Goal: Communication & Community: Ask a question

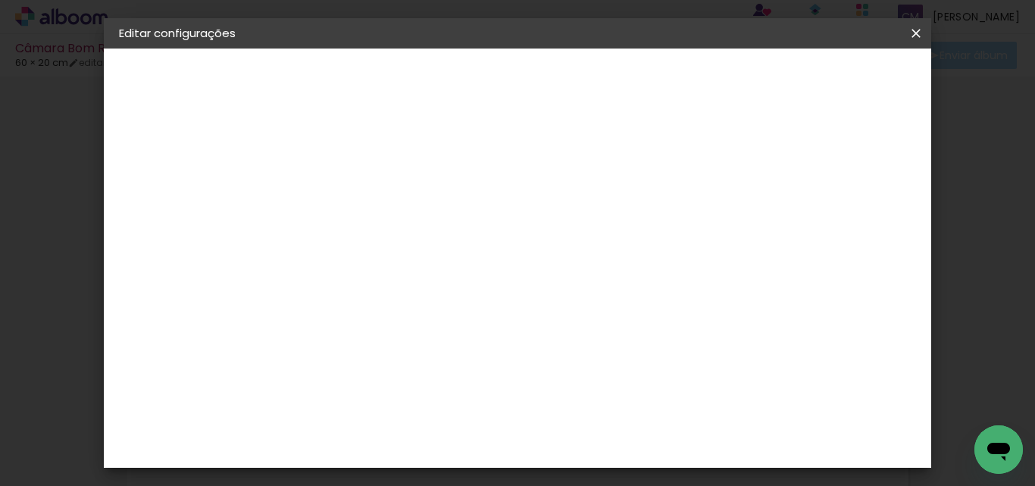
scroll to position [143, 0]
click at [796, 86] on span "Salvar configurações" at bounding box center [765, 80] width 112 height 11
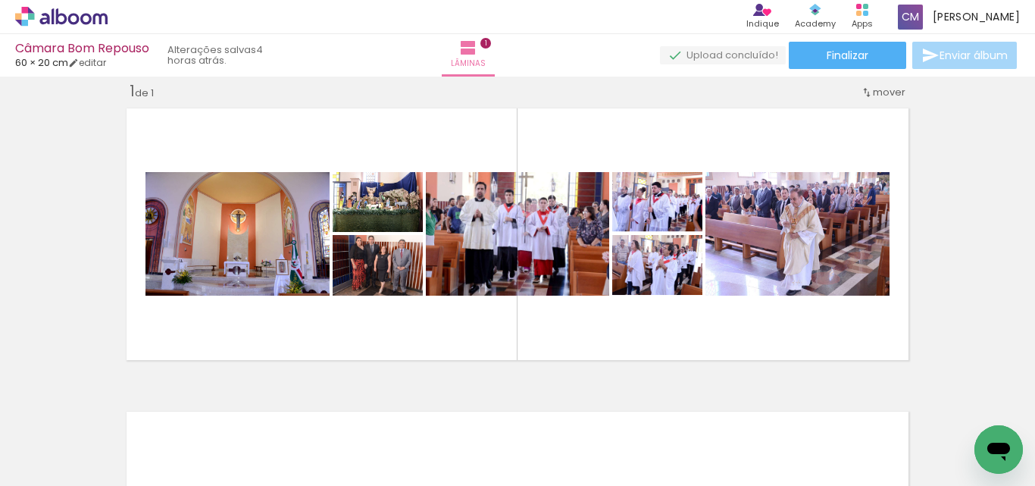
click at [1005, 451] on icon "Abrir janela de mensagens" at bounding box center [998, 452] width 23 height 18
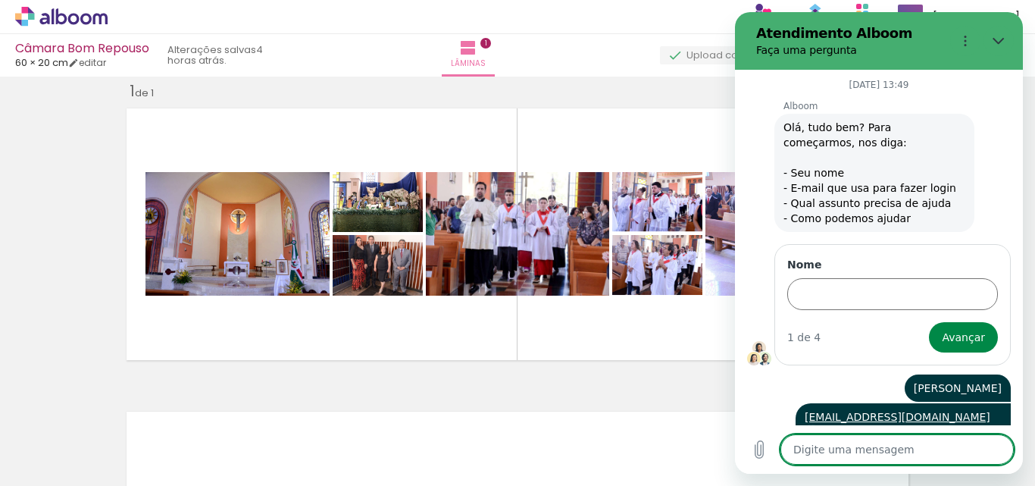
scroll to position [95, 0]
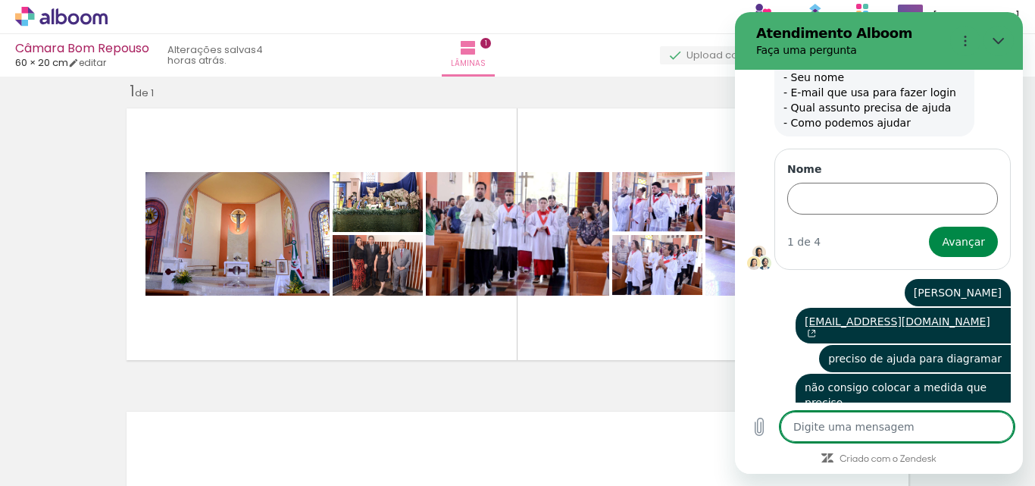
click at [849, 424] on textarea at bounding box center [896, 426] width 233 height 30
type textarea "b"
type textarea "x"
type textarea "bo"
type textarea "x"
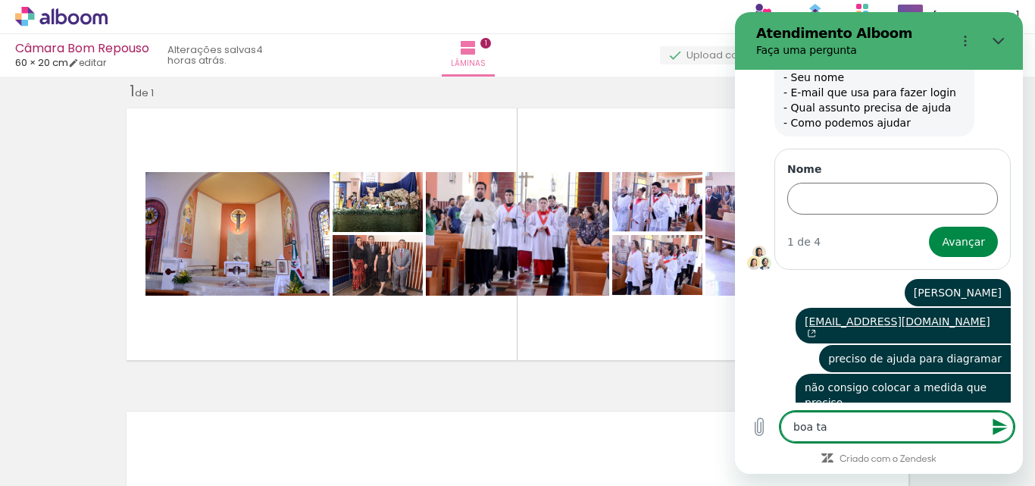
type textarea "boa tar"
type textarea "x"
type textarea "boa tard"
type textarea "x"
type textarea "boa tarde"
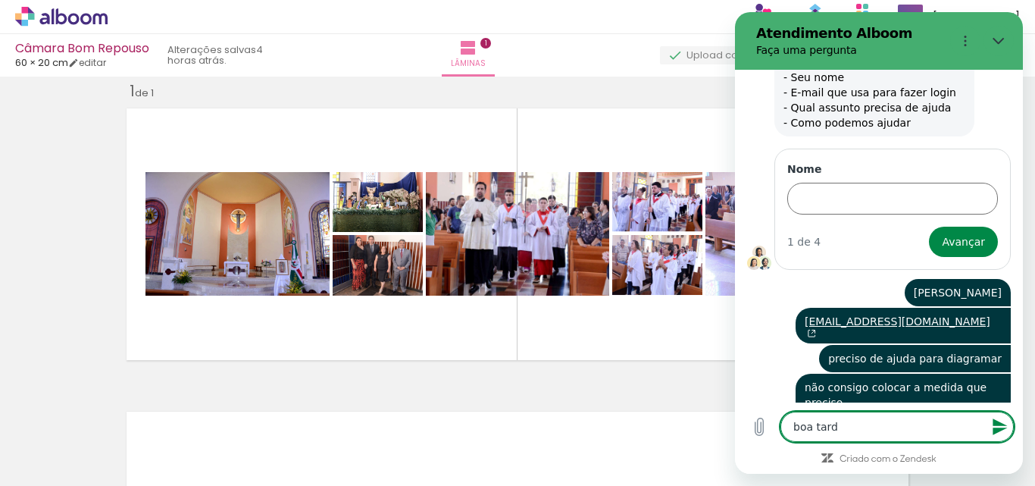
type textarea "x"
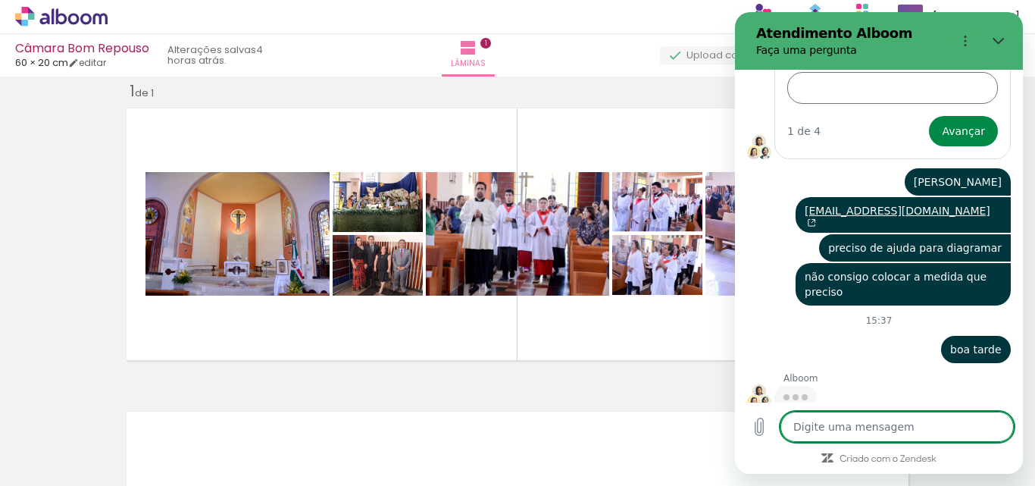
scroll to position [205, 0]
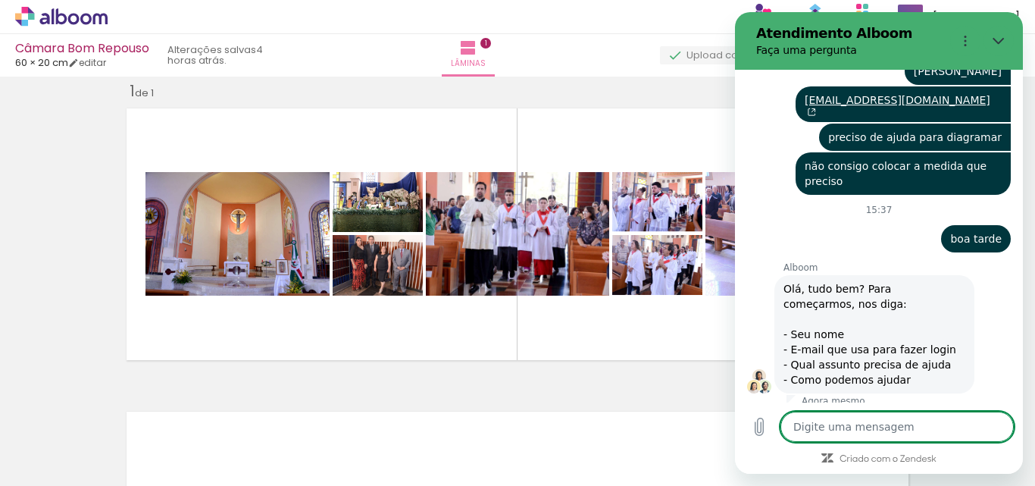
type textarea "x"
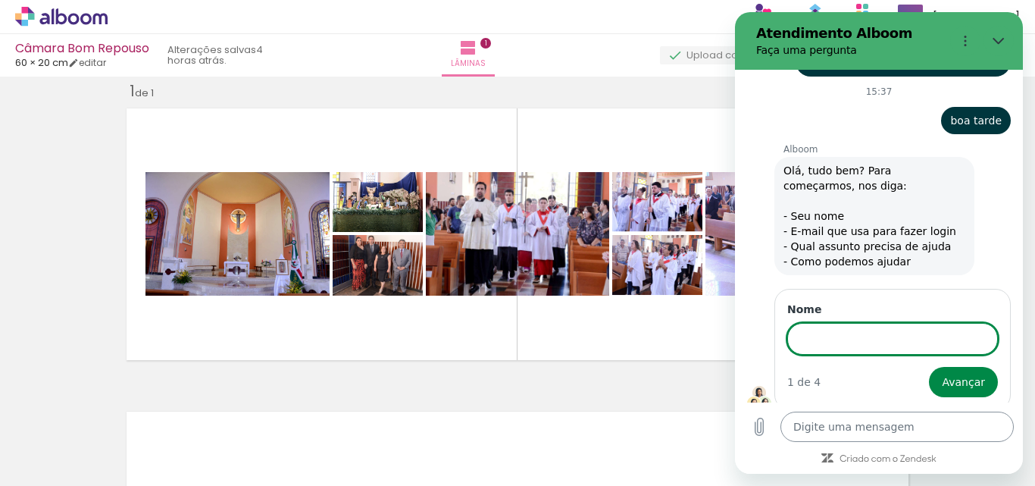
scroll to position [433, 0]
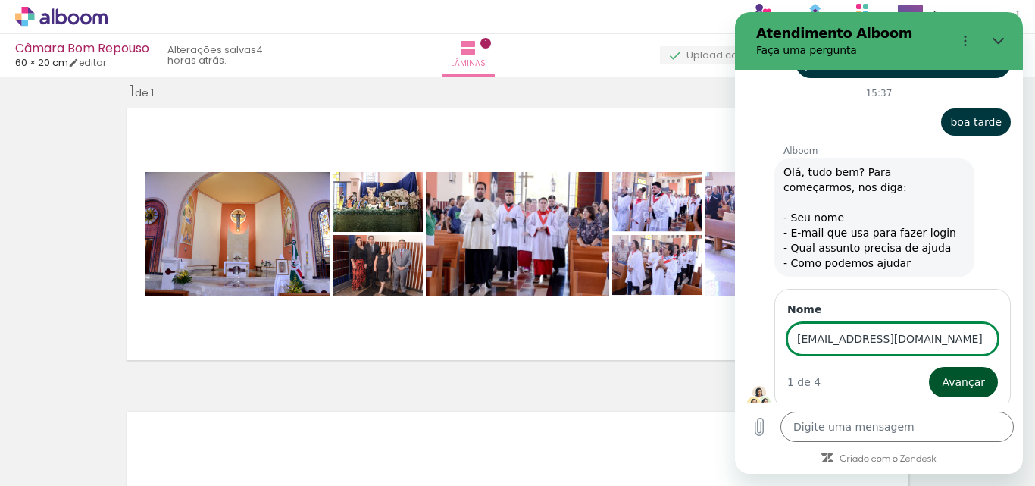
type input "[EMAIL_ADDRESS][DOMAIN_NAME]"
click at [929, 367] on button "Avançar" at bounding box center [963, 382] width 69 height 30
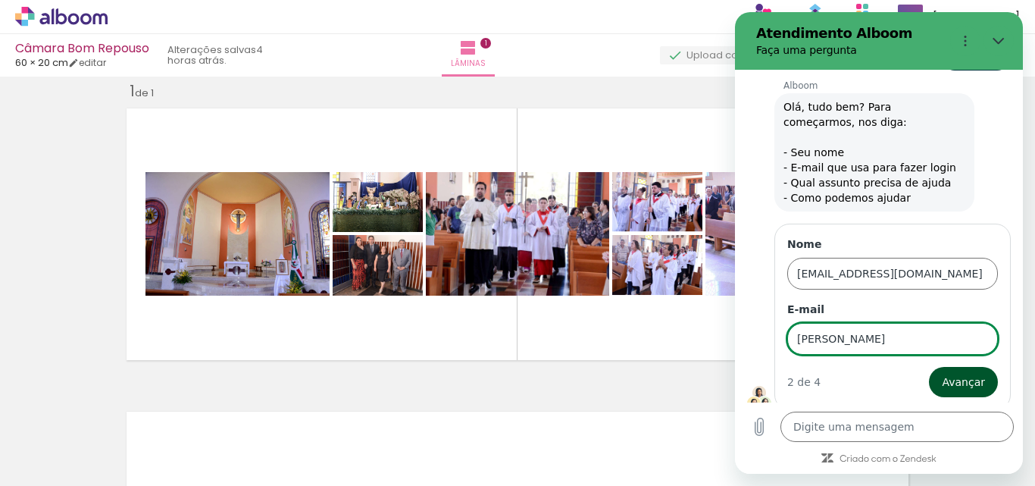
type input "[PERSON_NAME]"
click at [954, 385] on button "Avançar" at bounding box center [963, 382] width 69 height 30
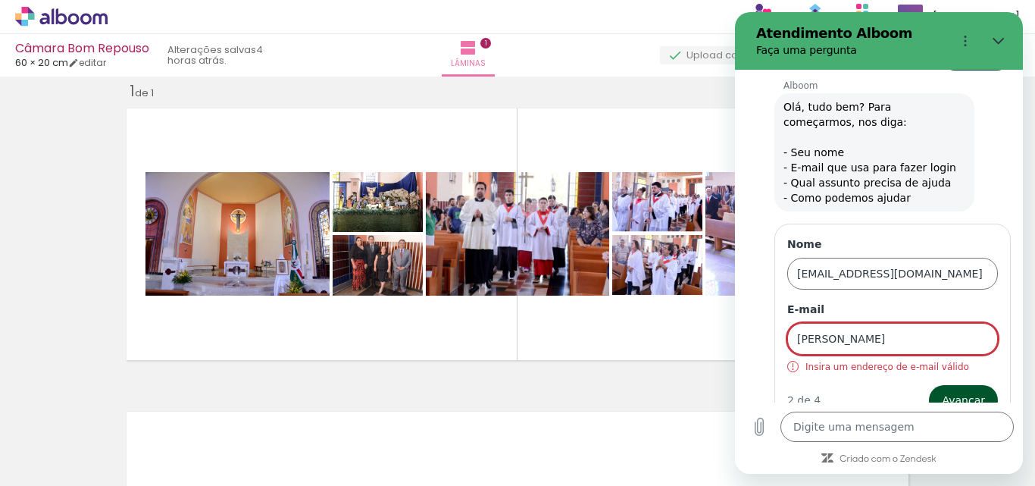
scroll to position [517, 0]
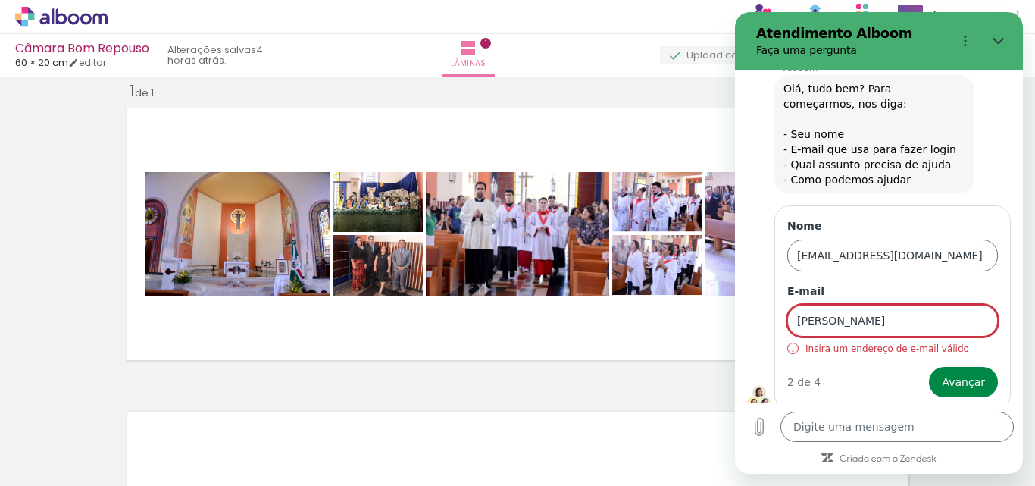
click at [852, 325] on input "[PERSON_NAME]" at bounding box center [892, 321] width 211 height 32
click at [926, 308] on input "[PERSON_NAME]" at bounding box center [892, 321] width 211 height 32
click at [929, 367] on button "Avançar" at bounding box center [963, 382] width 69 height 30
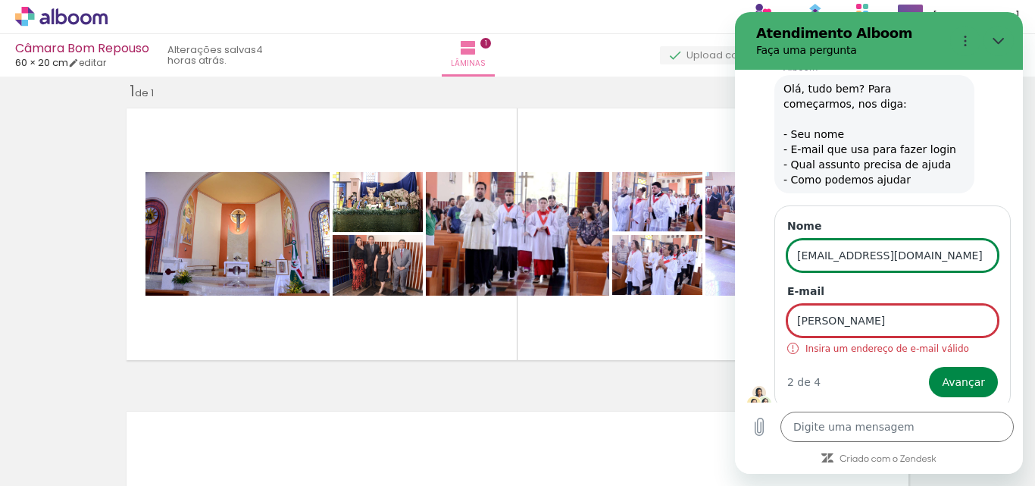
drag, startPoint x: 962, startPoint y: 249, endPoint x: 1457, endPoint y: 252, distance: 495.6
click at [735, 239] on html "Atendimento Alboom Faça uma pergunta [DATE] 13:49 Alboom Alboom diz: Olá, tudo …" at bounding box center [879, 242] width 288 height 461
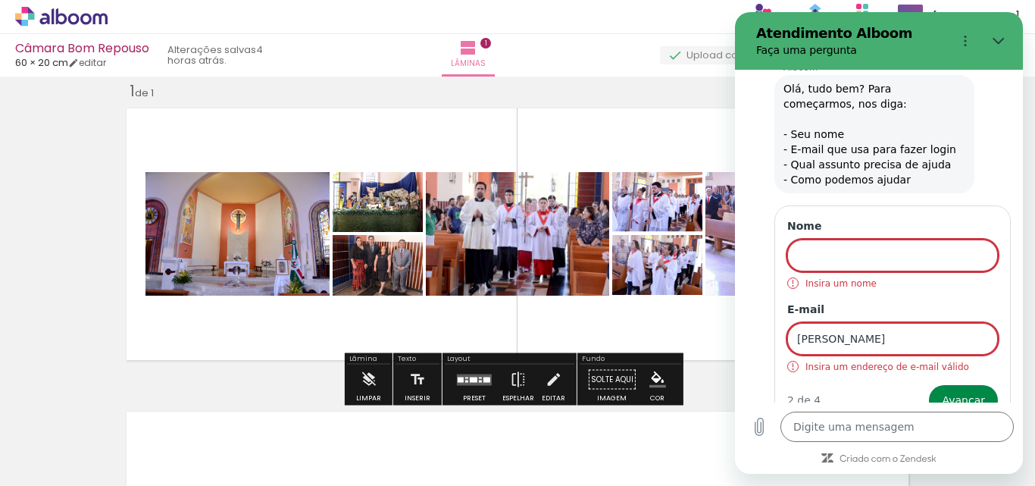
scroll to position [535, 0]
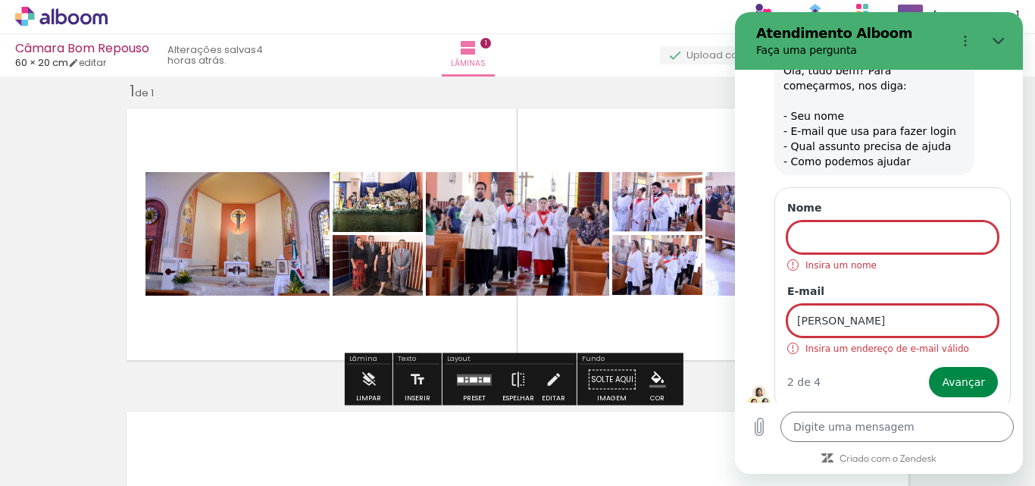
drag, startPoint x: 891, startPoint y: 323, endPoint x: 737, endPoint y: 317, distance: 153.9
click at [740, 318] on div "[DATE] 13:49 Alboom Alboom diz: Olá, tudo bem? Para começarmos, nos diga: - Seu…" at bounding box center [879, 236] width 288 height 333
paste input "[EMAIL_ADDRESS][DOMAIN_NAME]"
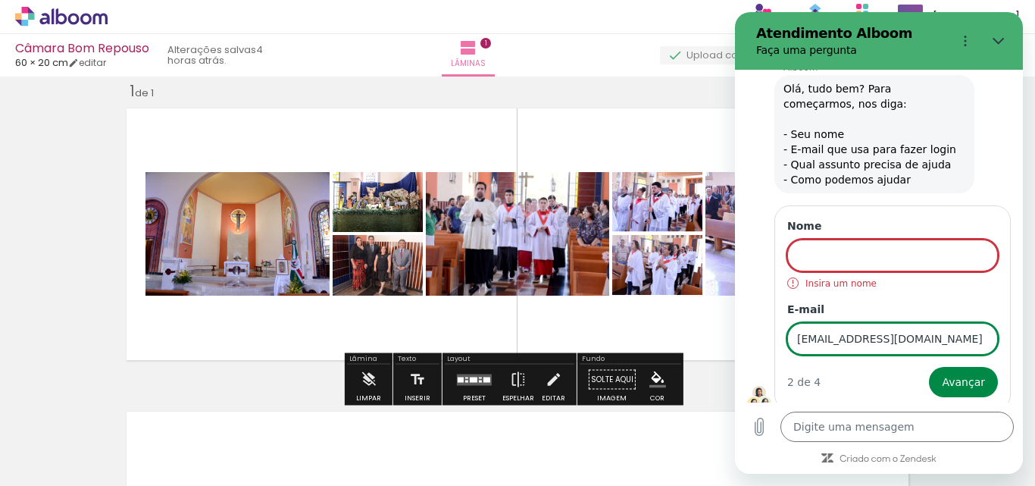
type input "[EMAIL_ADDRESS][DOMAIN_NAME]"
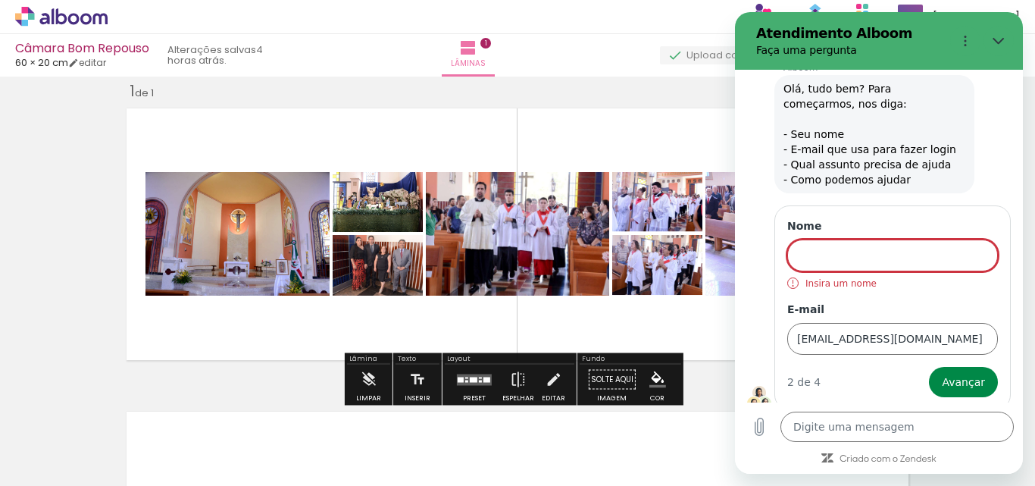
click at [803, 246] on input "Nome" at bounding box center [892, 255] width 211 height 32
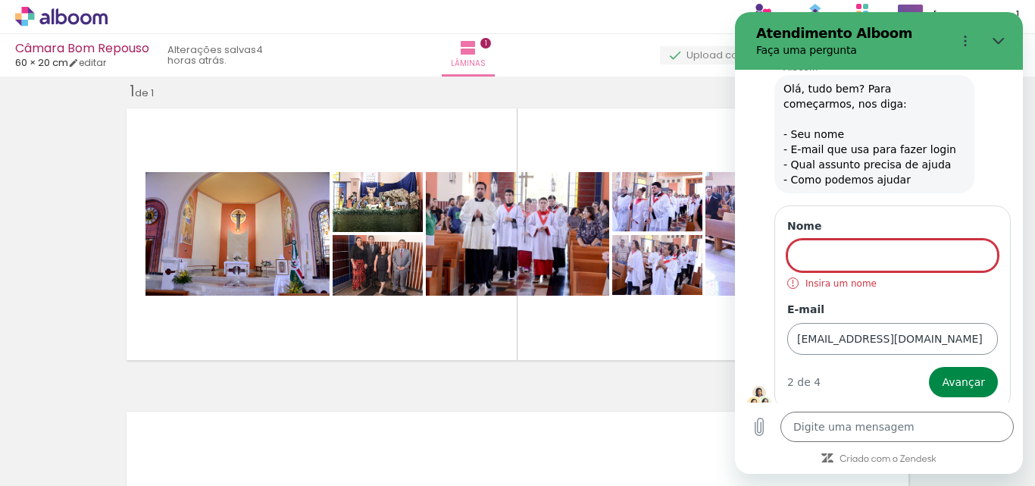
type input "[PERSON_NAME]"
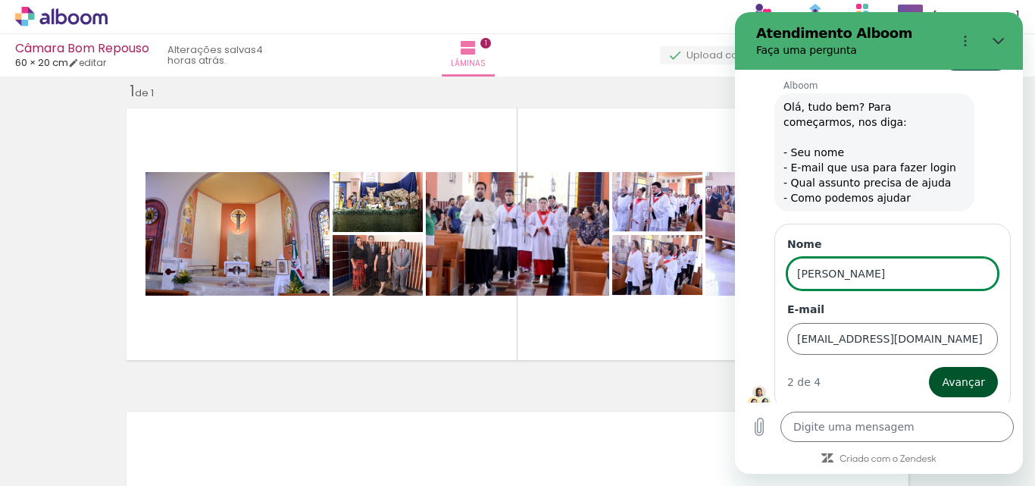
click at [962, 381] on span "Avançar" at bounding box center [963, 382] width 43 height 18
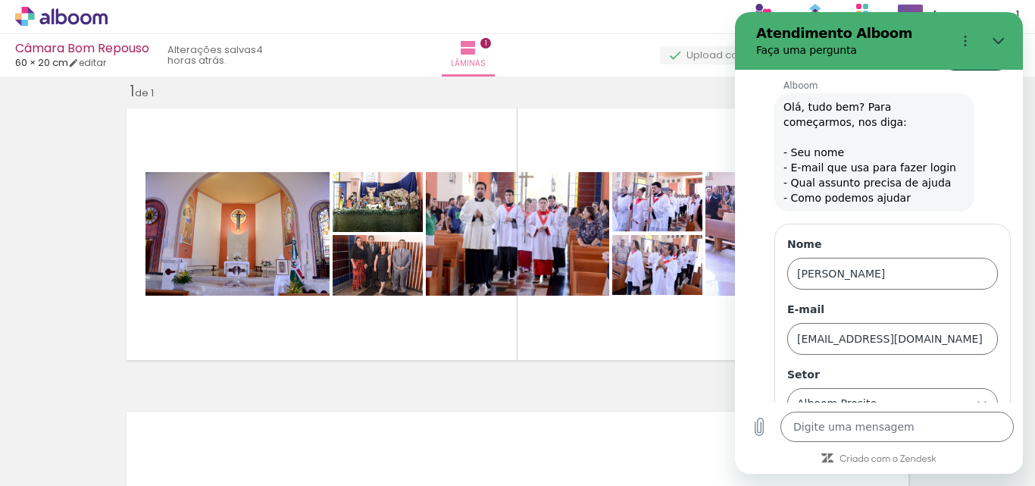
scroll to position [562, 0]
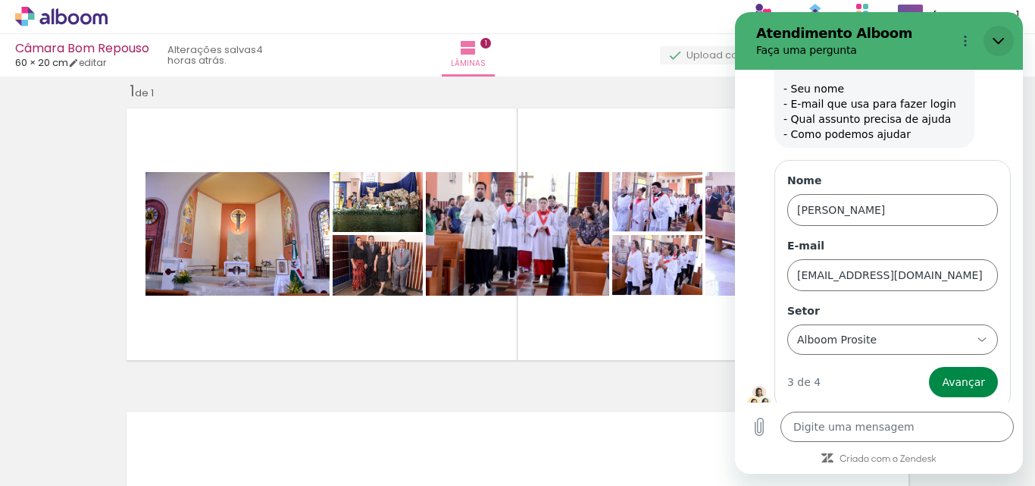
click at [994, 39] on icon "Fechar" at bounding box center [998, 41] width 11 height 7
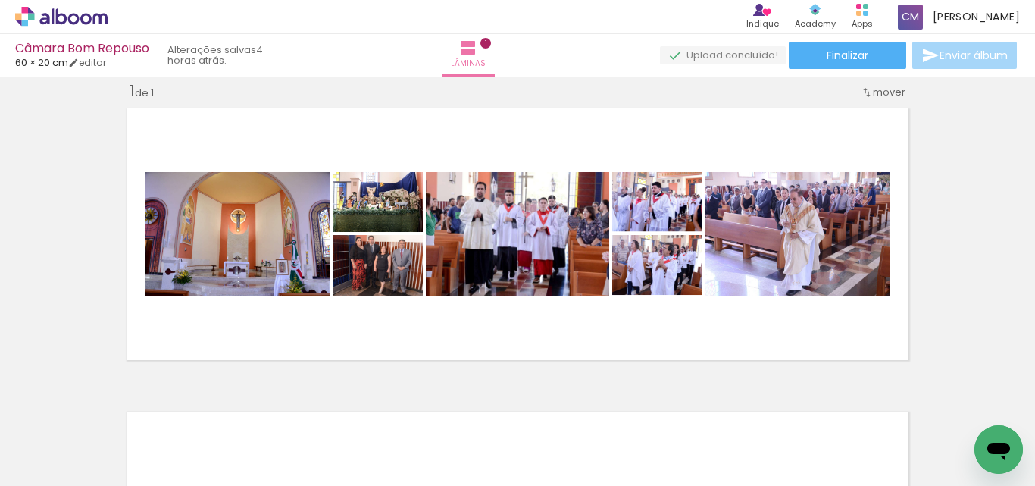
click at [1006, 448] on icon "Abrir janela de mensagens" at bounding box center [998, 452] width 23 height 18
type textarea "x"
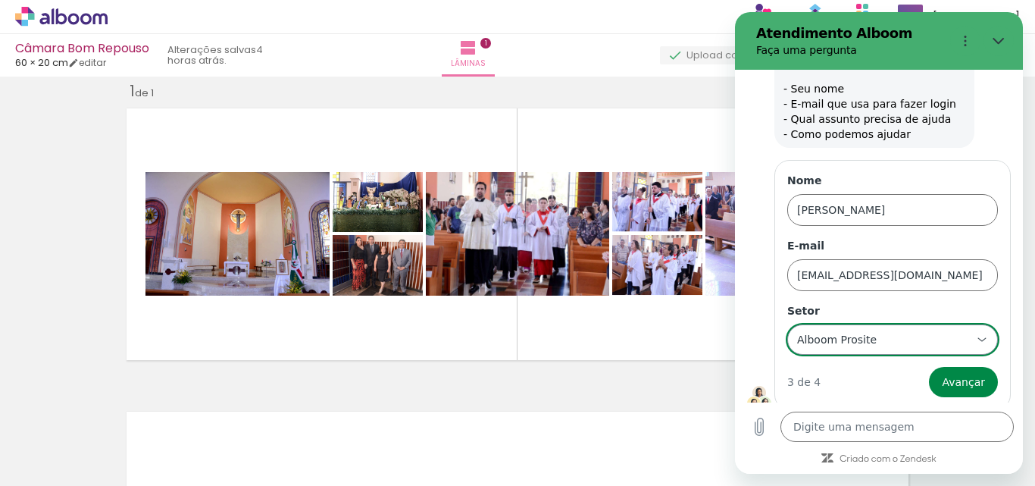
click at [968, 338] on div "Alboom Prosite Alboom Prosite" at bounding box center [892, 339] width 191 height 24
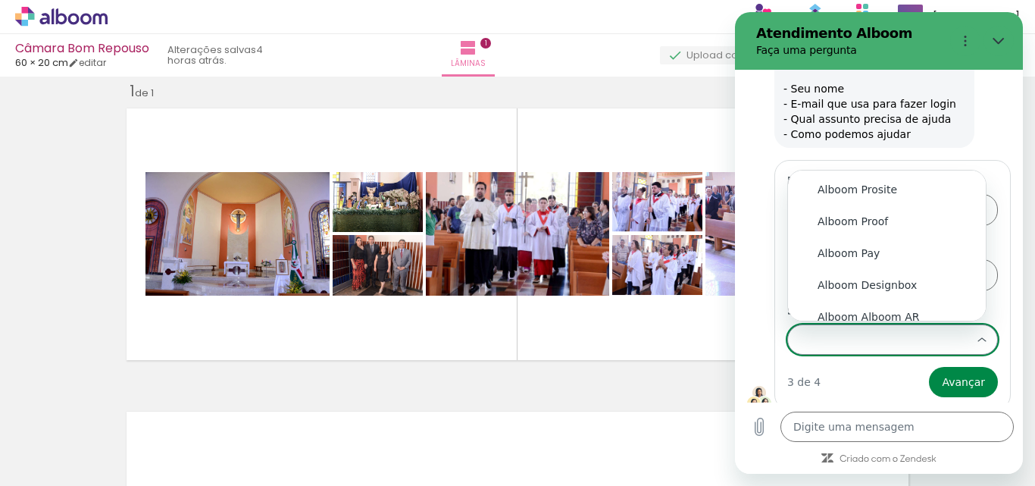
scroll to position [0, 0]
click at [911, 279] on div "Alboom Designbox" at bounding box center [887, 284] width 139 height 15
type input "Alboom Designbox"
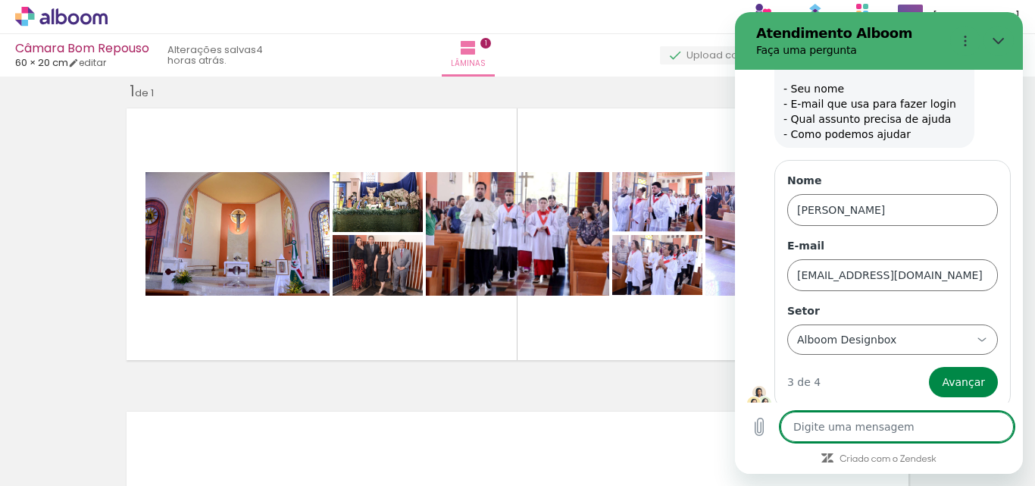
click at [915, 421] on textarea at bounding box center [896, 426] width 233 height 30
type textarea "c"
type textarea "x"
type textarea "co"
type textarea "x"
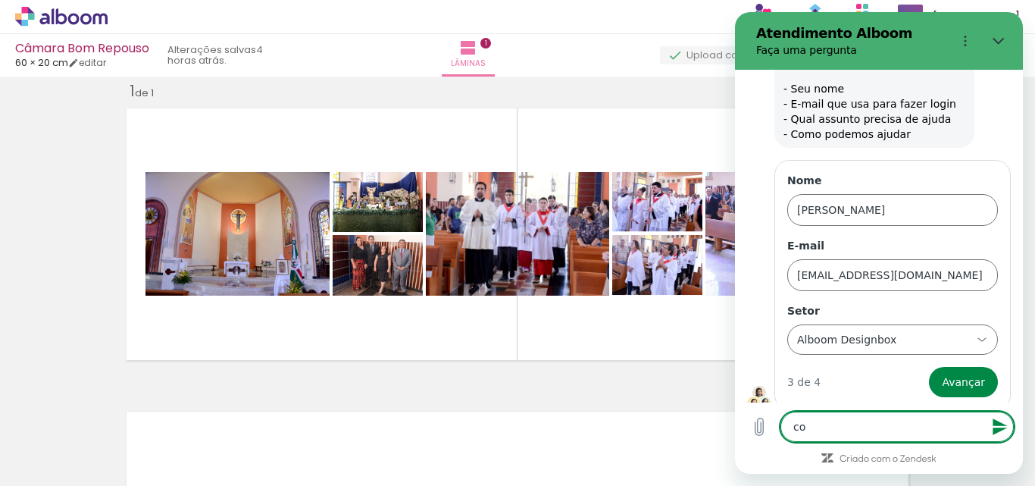
type textarea "com"
type textarea "x"
type textarea "come"
type textarea "x"
type textarea "comec"
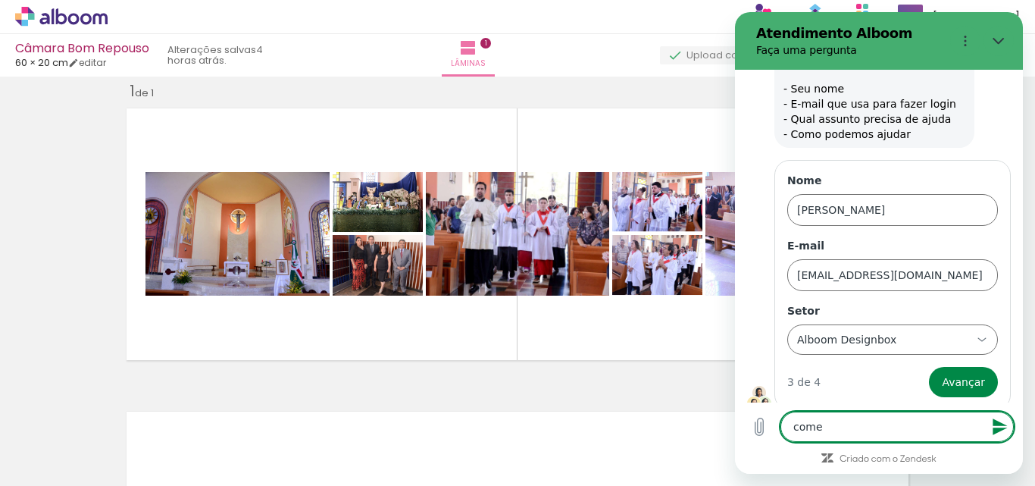
type textarea "x"
type textarea "comece"
type textarea "x"
type textarea "comecei"
type textarea "x"
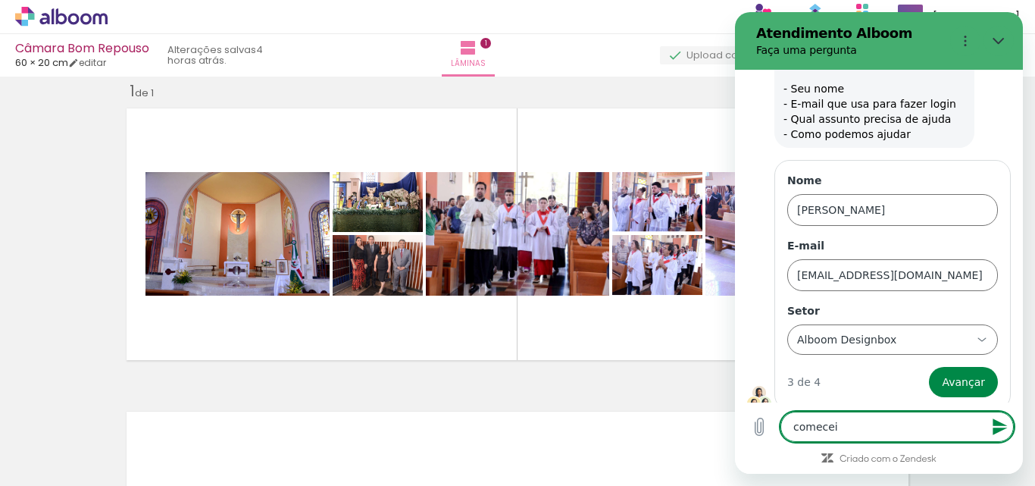
type textarea "comecei"
type textarea "x"
type textarea "comecei o"
type textarea "x"
type textarea "comecei o"
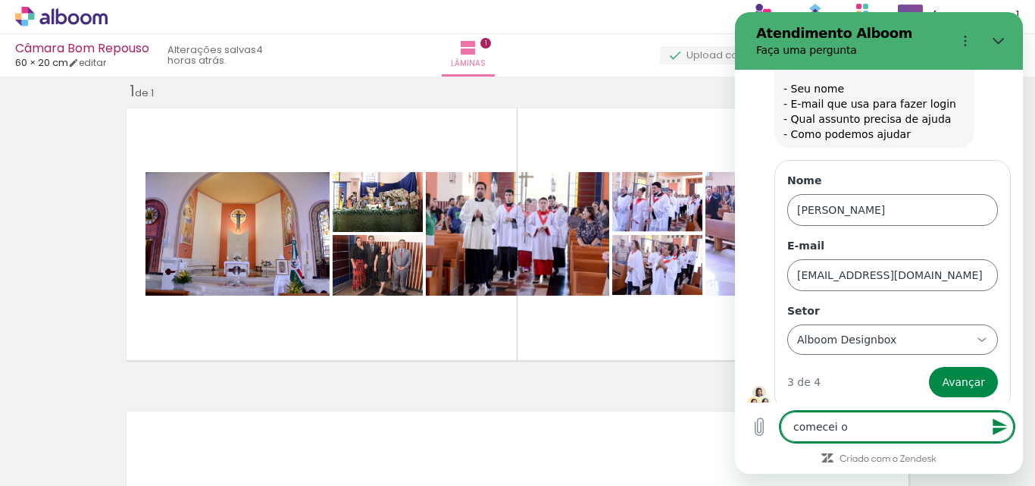
type textarea "x"
type textarea "comecei o p"
type textarea "x"
type textarea "comecei o pr"
type textarea "x"
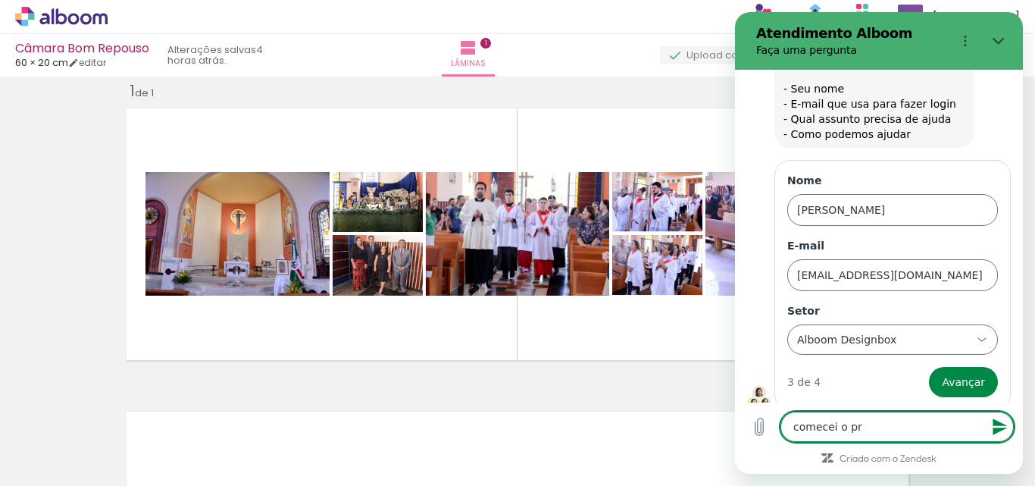
type textarea "comecei o pro"
type textarea "x"
type textarea "comecei o proj"
type textarea "x"
type textarea "comecei o proje"
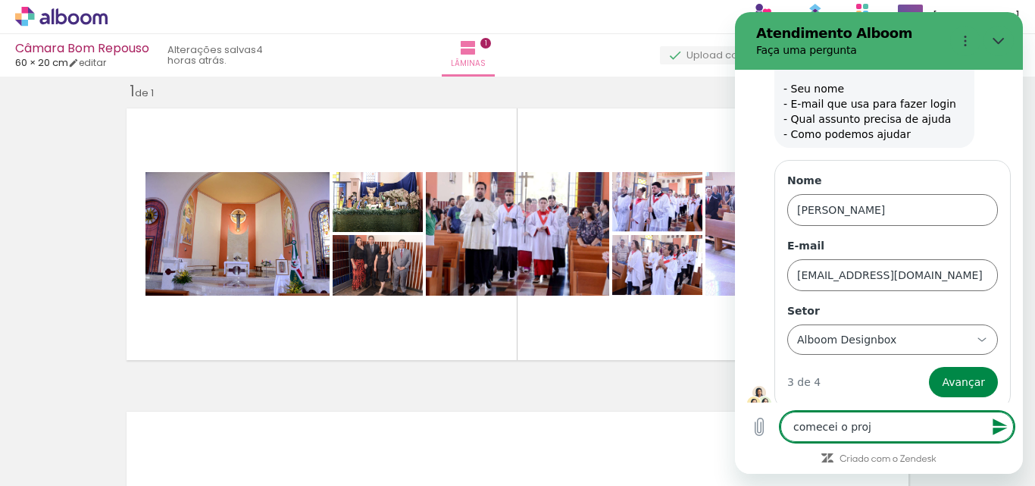
type textarea "x"
type textarea "comecei o projet"
type textarea "x"
type textarea "comecei o projeto"
type textarea "x"
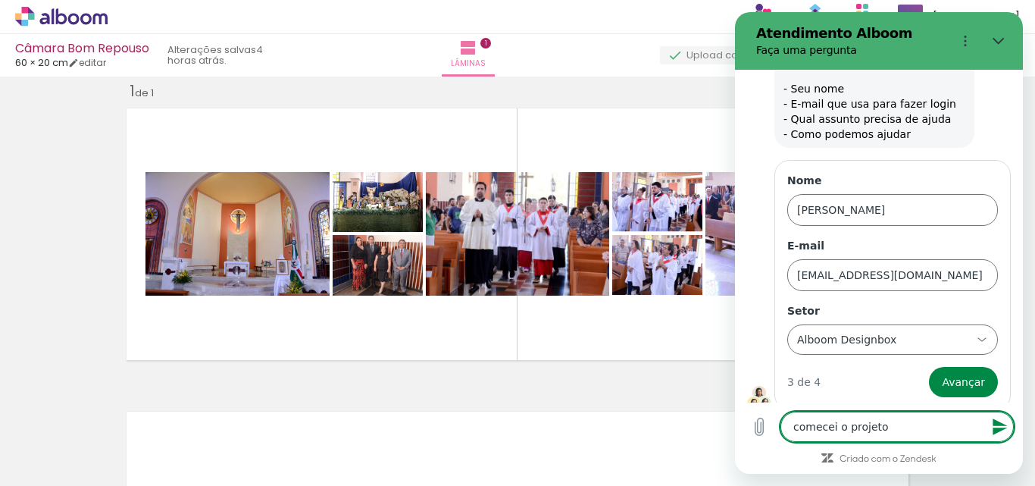
type textarea "comecei o projeto,"
type textarea "x"
type textarea "comecei o projeto,m"
type textarea "x"
type textarea "comecei o projeto,"
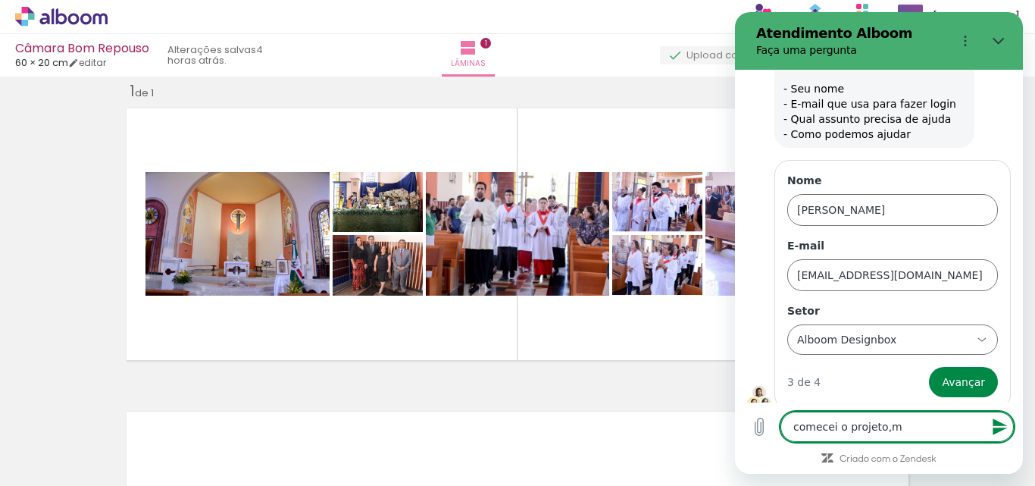
type textarea "x"
type textarea "comecei o projeto,"
type textarea "x"
type textarea "comecei o projeto, m"
type textarea "x"
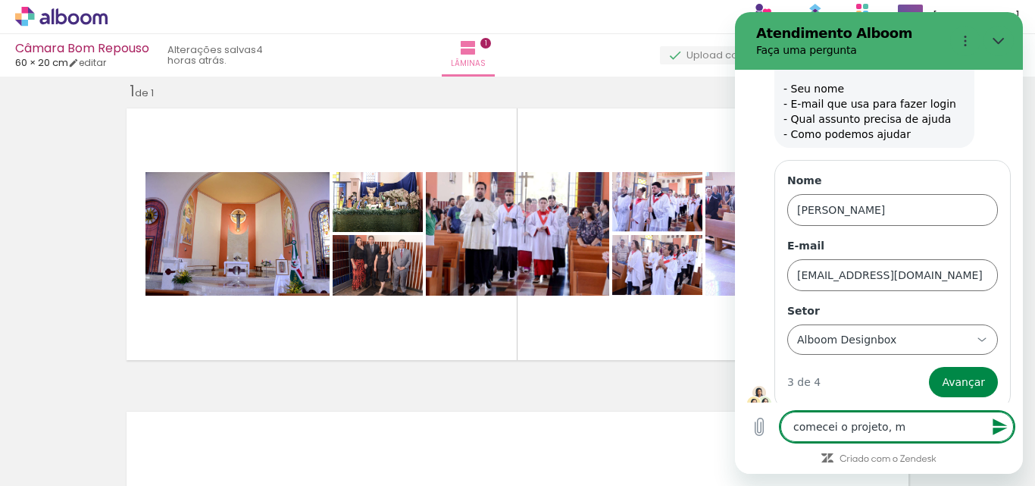
type textarea "comecei o projeto, ma"
type textarea "x"
type textarea "comecei o projeto, mas"
type textarea "x"
type textarea "comecei o projeto, mas"
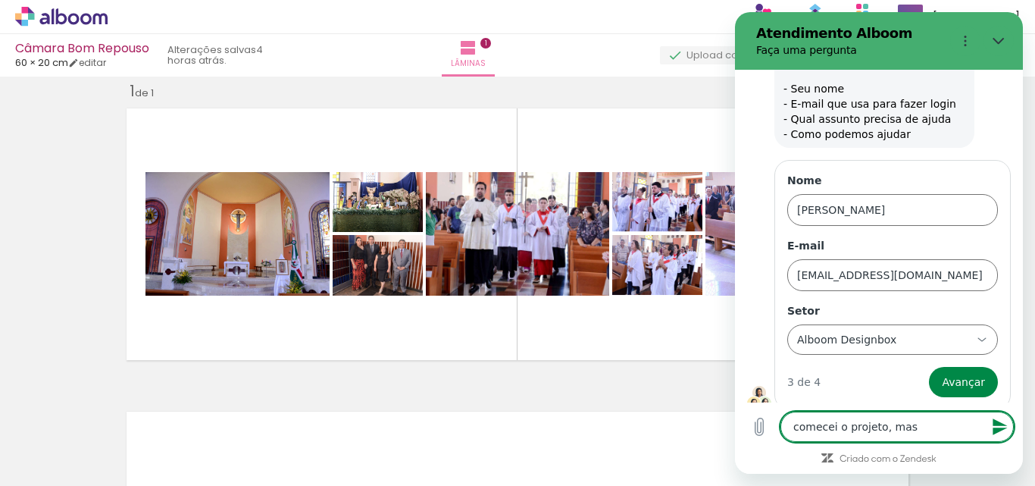
type textarea "x"
type textarea "comecei o projeto, mas f"
type textarea "x"
type textarea "comecei o projeto, mas fo"
type textarea "x"
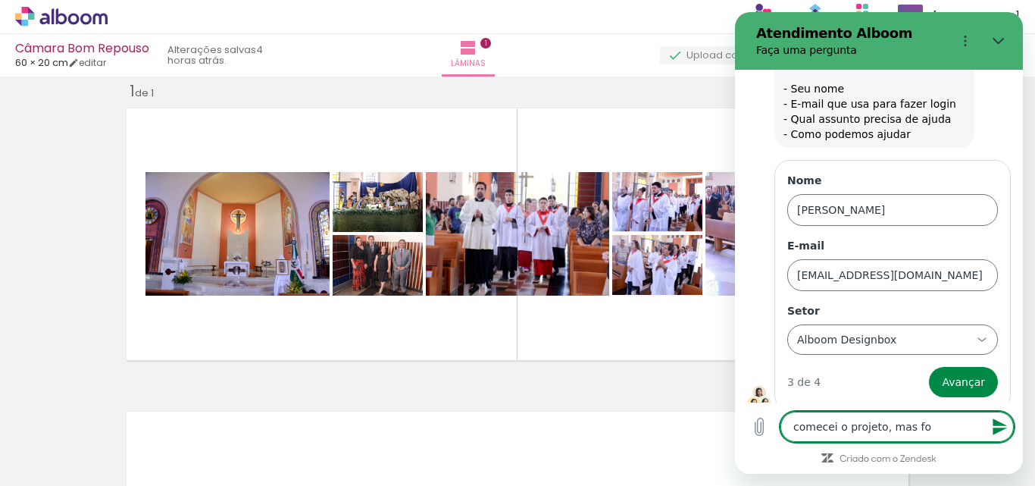
type textarea "comecei o projeto, mas foi"
type textarea "x"
type textarea "comecei o projeto, mas foi"
type textarea "x"
type textarea "comecei o projeto, mas foi s"
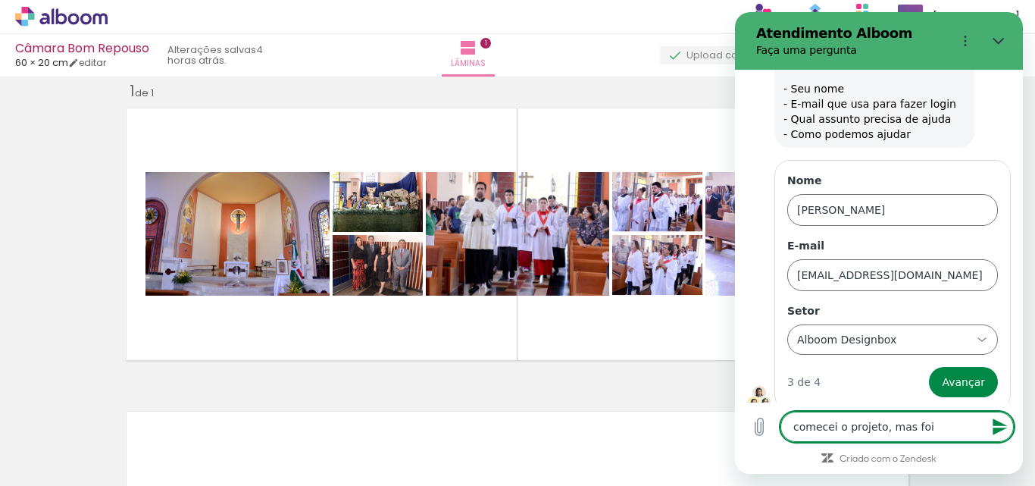
type textarea "x"
type textarea "comecei o projeto, mas foi sa"
type textarea "x"
type textarea "comecei o projeto, mas foi sal"
type textarea "x"
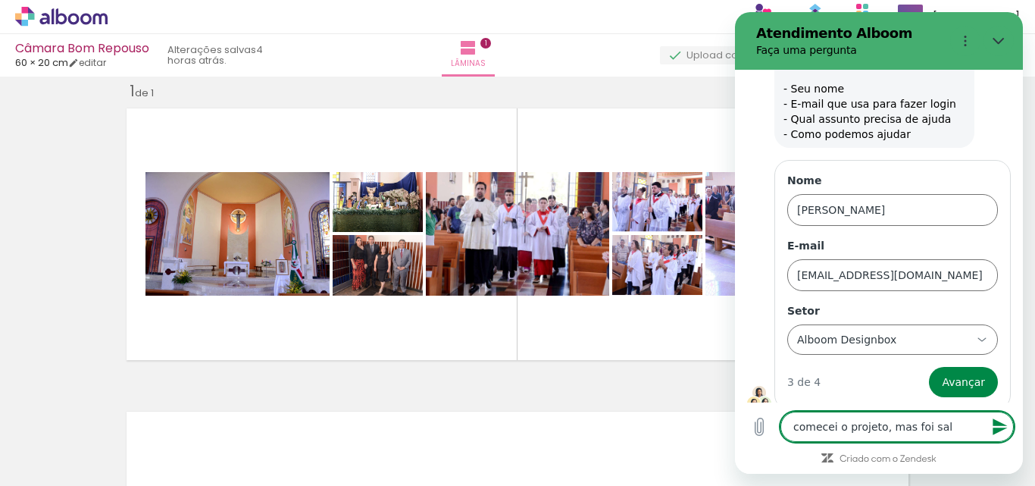
type textarea "comecei o projeto, mas foi salv"
type textarea "x"
type textarea "comecei o projeto, mas foi salvo"
type textarea "x"
type textarea "comecei o projeto, mas foi salvo"
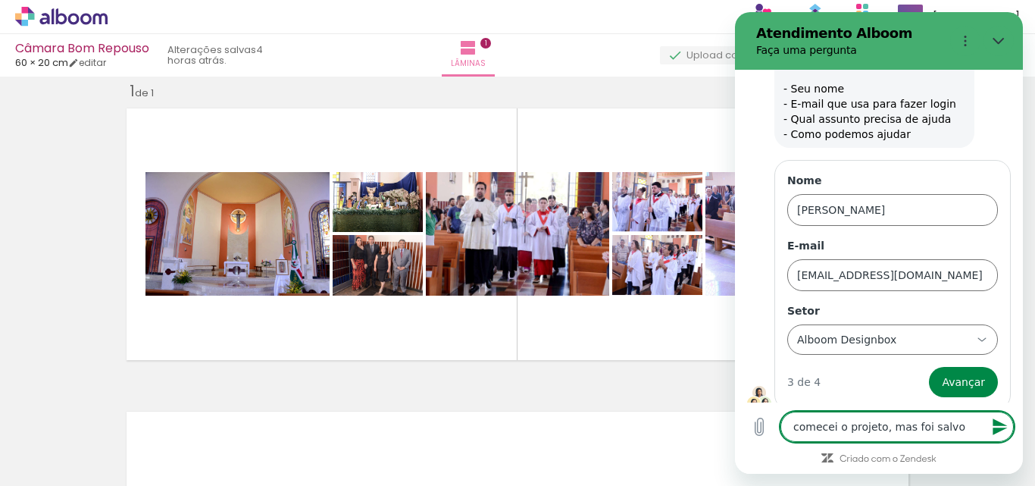
type textarea "x"
type textarea "comecei o projeto, mas foi salvo a"
type textarea "x"
type textarea "comecei o projeto, mas foi salvo ap"
type textarea "x"
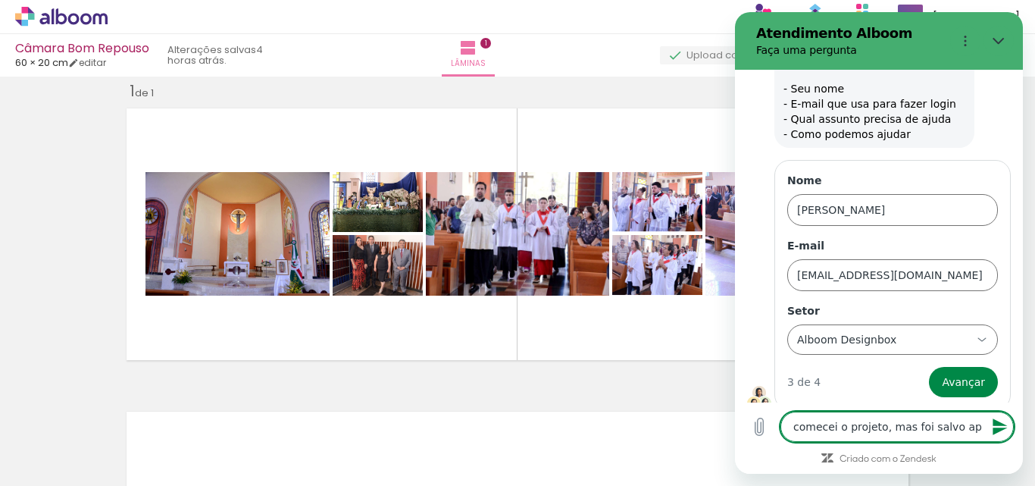
type textarea "comecei o projeto, mas foi salvo ape"
type textarea "x"
type textarea "comecei o projeto, mas foi salvo apen"
type textarea "x"
type textarea "comecei o projeto, mas foi salvo apena"
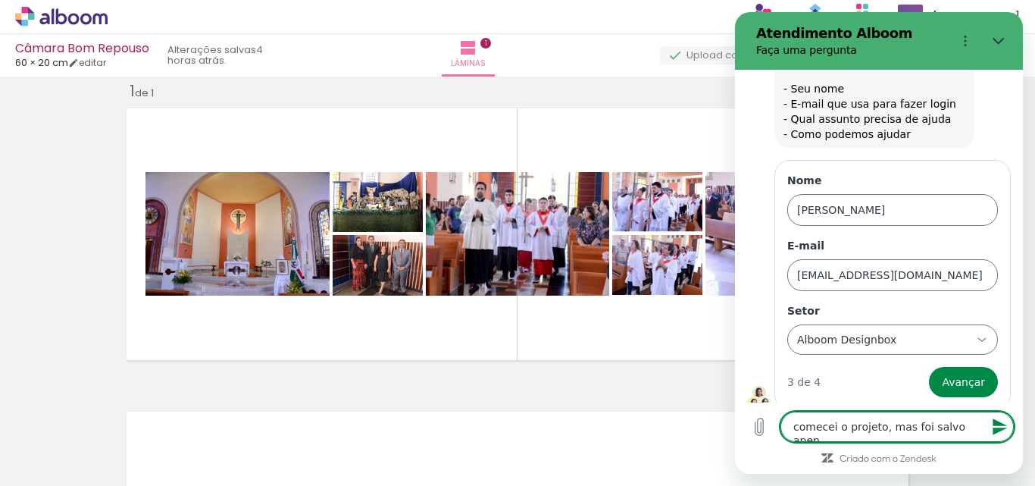
type textarea "x"
type textarea "comecei o projeto, mas foi salvo apenas"
type textarea "x"
type textarea "comecei o projeto, mas foi salvo apenas"
type textarea "x"
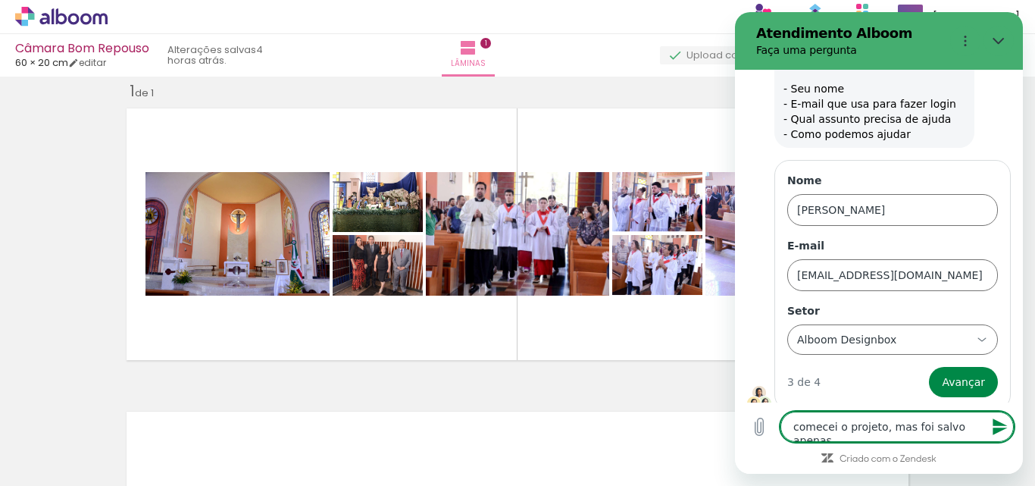
type textarea "comecei o projeto, mas foi salvo apenas 1"
type textarea "x"
type textarea "comecei o projeto, mas foi salvo apenas 1"
type textarea "x"
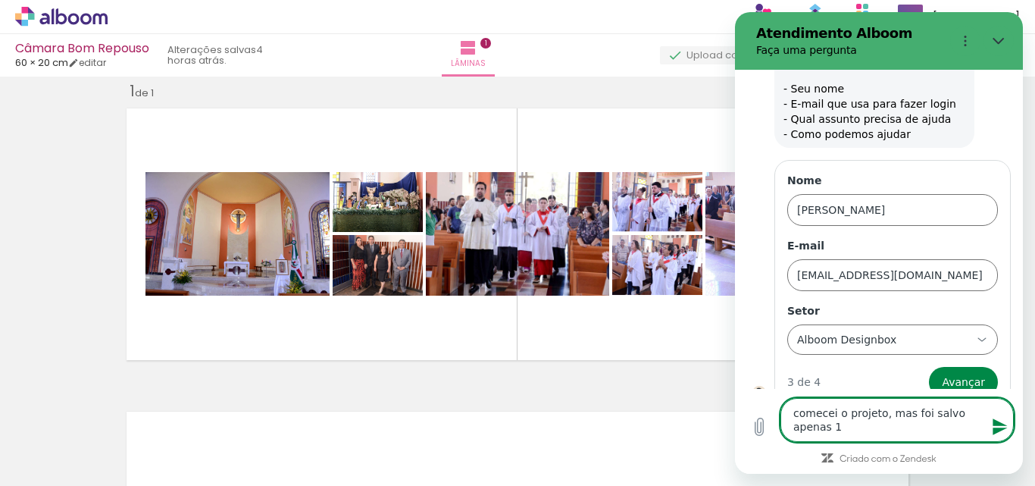
type textarea "comecei o projeto, mas foi salvo apenas 1 l"
type textarea "x"
type textarea "comecei o projeto, mas foi salvo apenas 1 lâ"
type textarea "x"
type textarea "comecei o projeto, mas foi salvo apenas 1 lâm"
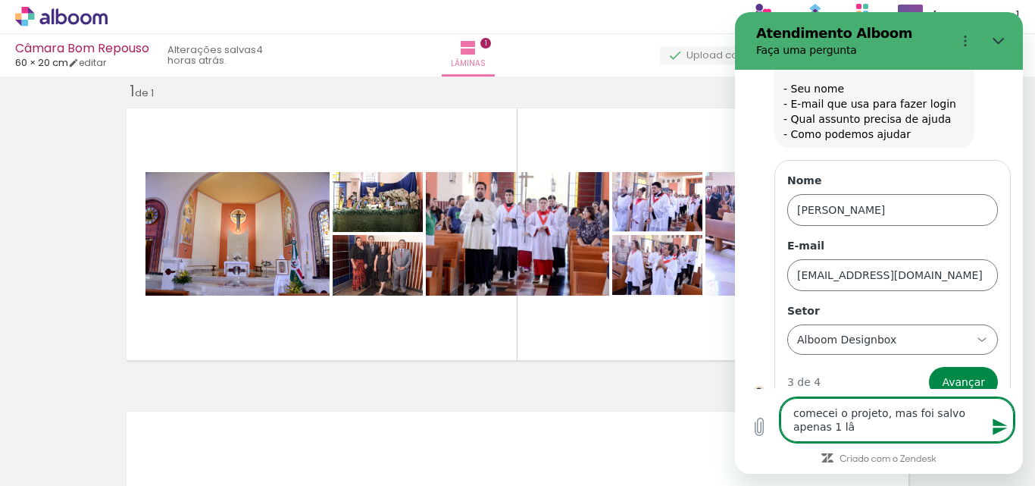
type textarea "x"
type textarea "comecei o projeto, mas foi salvo apenas 1 lâmi"
type textarea "x"
type textarea "comecei o projeto, mas foi salvo apenas 1 lâmin"
type textarea "x"
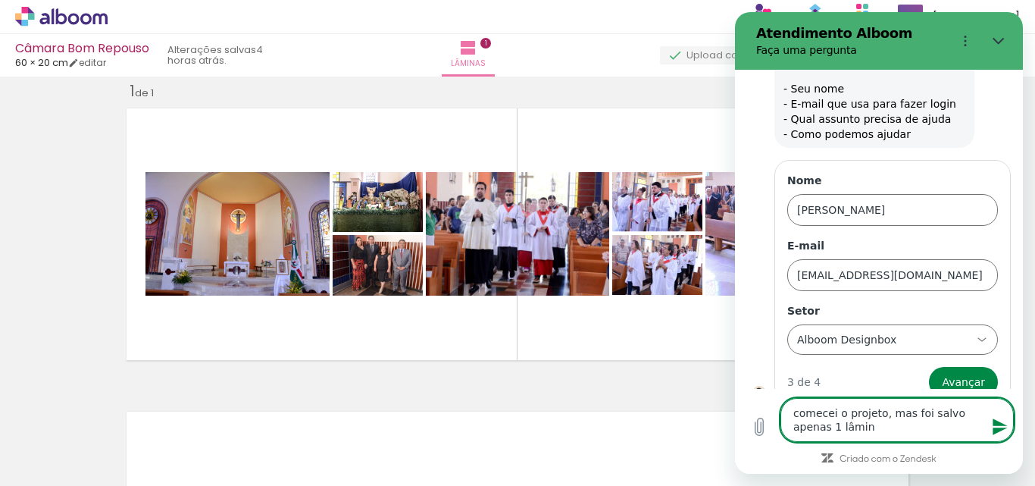
type textarea "comecei o projeto, mas foi salvo apenas 1 lâmina"
type textarea "x"
type textarea "comecei o projeto, mas foi salvo apenas 1 lâmina"
type textarea "x"
type textarea "comecei o projeto, mas foi salvo apenas 1 lâmina"
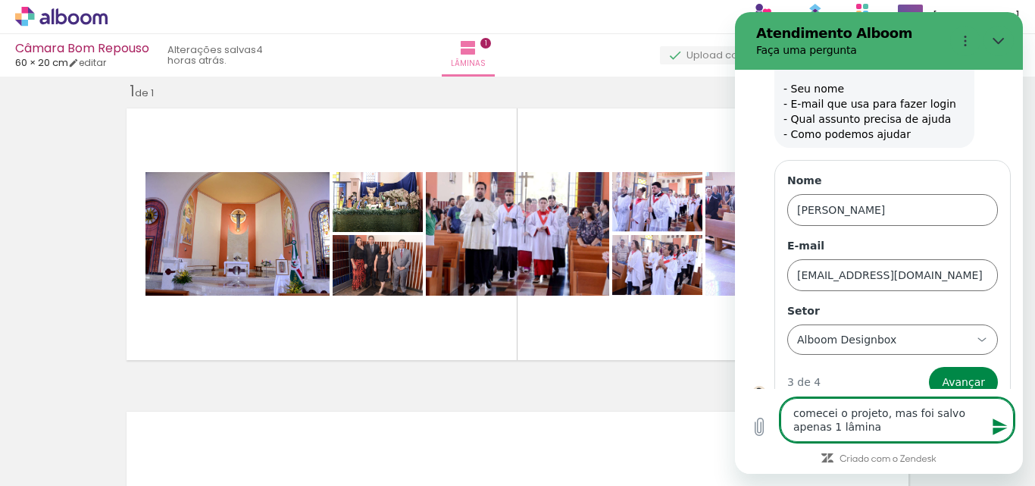
type textarea "x"
type textarea "comecei o projeto, mas foi salvo apenas 1 lâmina,"
type textarea "x"
type textarea "comecei o projeto, mas foi salvo apenas 1 lâmina,"
type textarea "x"
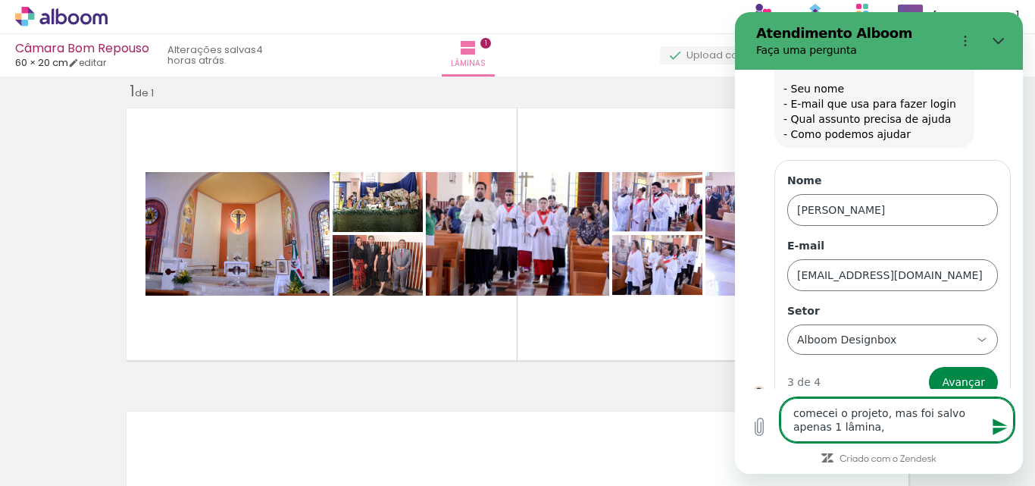
type textarea "comecei o projeto, mas foi salvo apenas 1 lâmina, c"
type textarea "x"
type textarea "comecei o projeto, mas foi salvo apenas 1 lâmina, co"
type textarea "x"
type textarea "comecei o projeto, mas foi salvo apenas 1 lâmina, com"
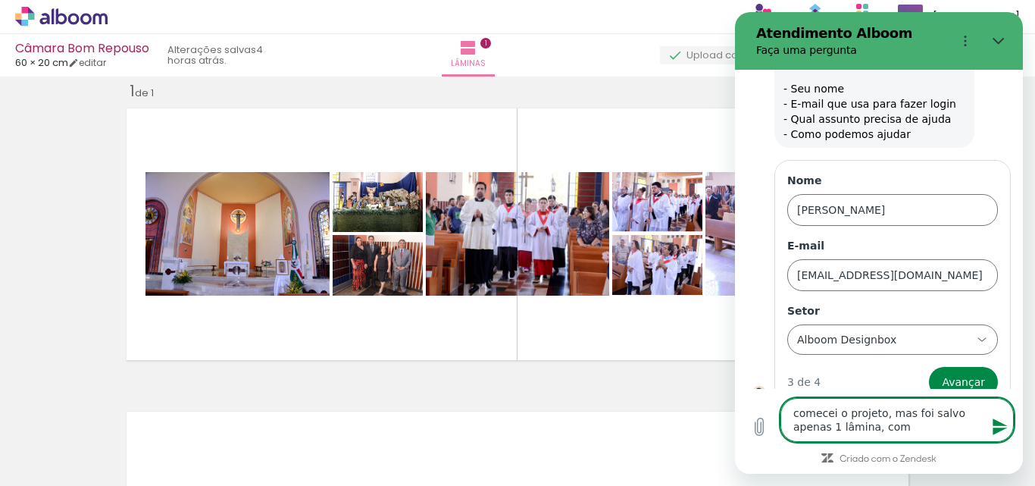
type textarea "x"
type textarea "comecei o projeto, mas foi salvo apenas 1 lâmina, como"
type textarea "x"
type textarea "comecei o projeto, mas foi salvo apenas 1 lâmina, como"
type textarea "x"
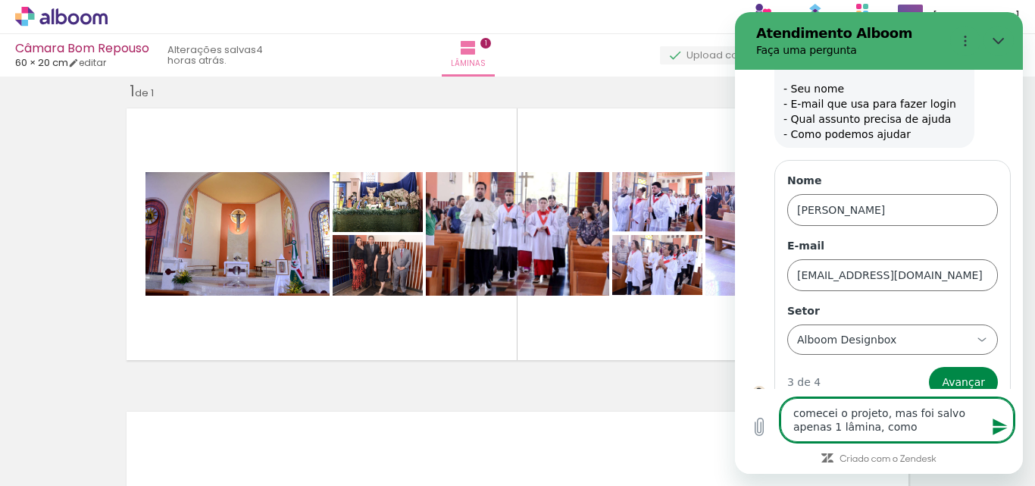
type textarea "comecei o projeto, mas foi salvo apenas 1 lâmina, como f"
type textarea "x"
type textarea "comecei o projeto, mas foi salvo apenas 1 lâmina, como fa"
type textarea "x"
type textarea "comecei o projeto, mas foi salvo apenas 1 lâmina, como fal"
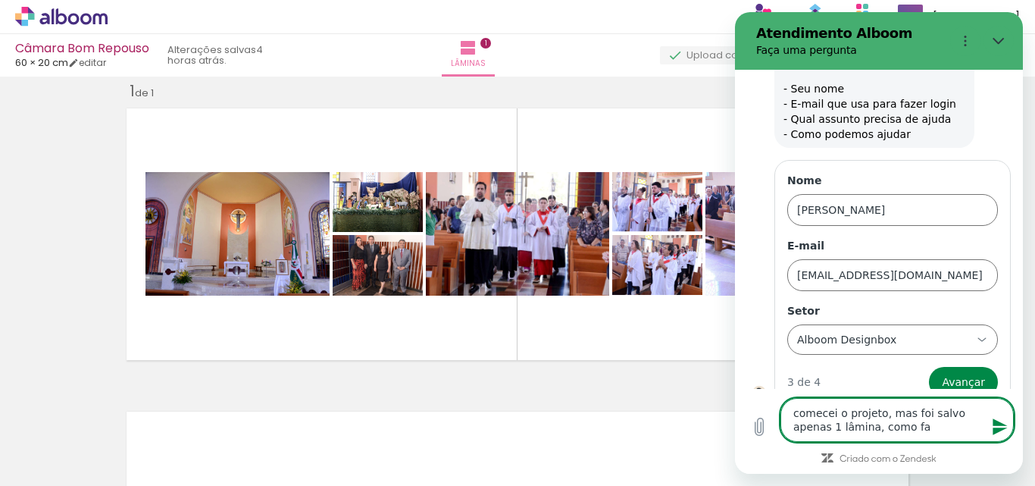
type textarea "x"
type textarea "comecei o projeto, mas foi salvo apenas 1 lâmina, como fali"
type textarea "x"
type textarea "comecei o projeto, mas foi salvo apenas 1 lâmina, como fal"
type textarea "x"
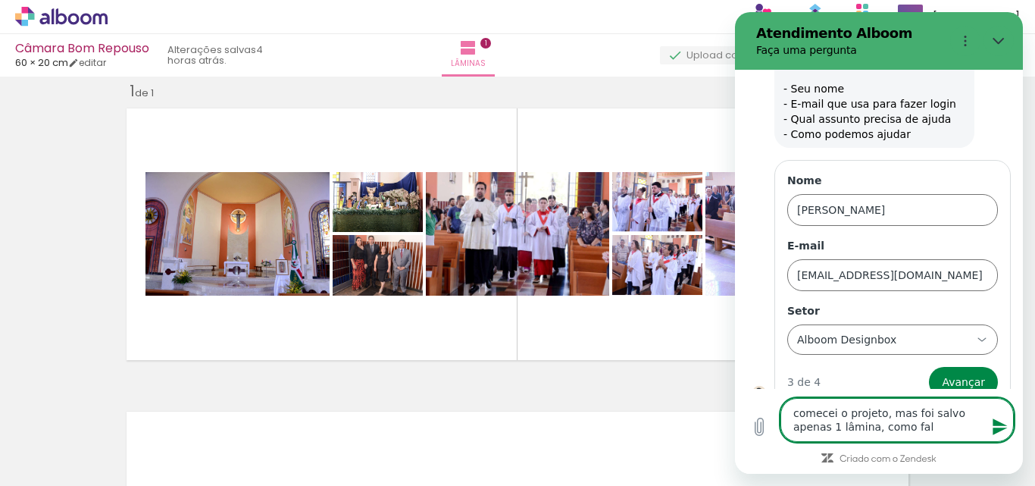
type textarea "comecei o projeto, mas foi salvo apenas 1 lâmina, como fa"
type textarea "x"
type textarea "comecei o projeto, mas foi salvo apenas 1 lâmina, como faç"
type textarea "x"
type textarea "comecei o projeto, mas foi salvo apenas 1 lâmina, como faço"
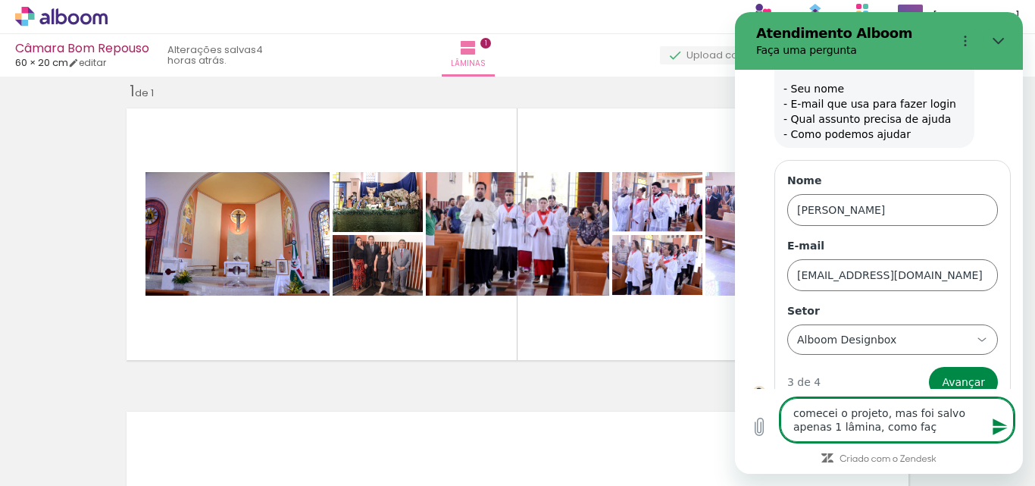
type textarea "x"
type textarea "comecei o projeto, mas foi salvo apenas 1 lâmina, como façoa"
type textarea "x"
type textarea "comecei o projeto, mas foi salvo apenas 1 lâmina, como façoa"
type textarea "x"
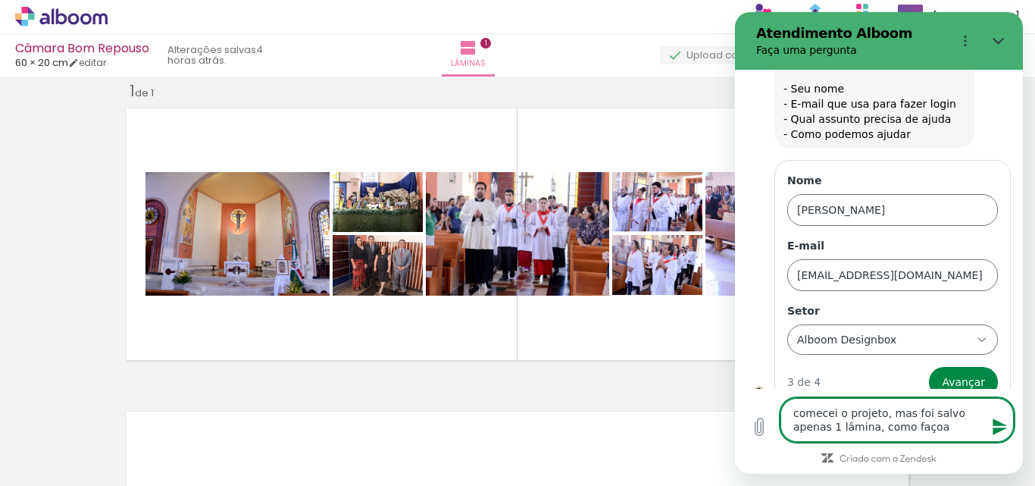
type textarea "comecei o projeto, mas foi salvo apenas 1 lâmina, como façoa p"
type textarea "x"
type textarea "comecei o projeto, mas foi salvo apenas 1 lâmina, como façoa pa"
type textarea "x"
type textarea "comecei o projeto, mas foi salvo apenas 1 lâmina, como façoa par"
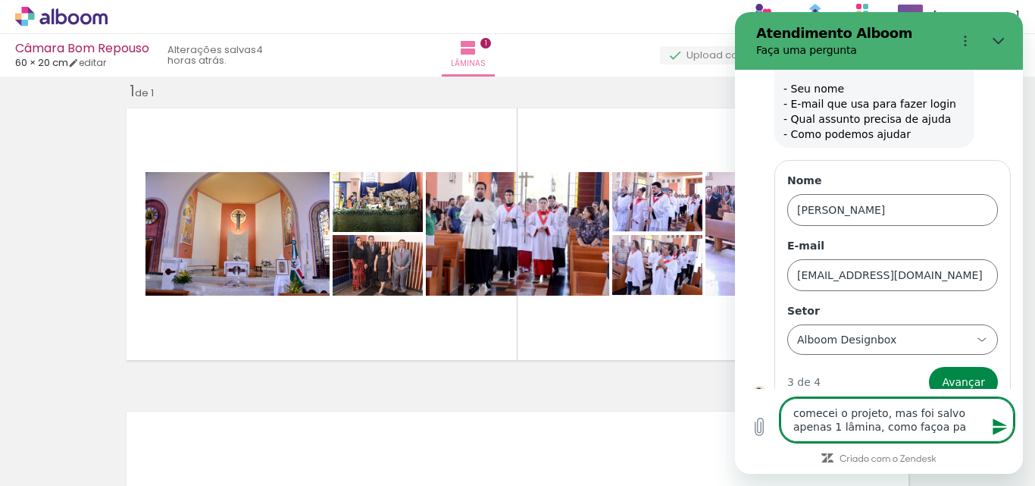
type textarea "x"
type textarea "comecei o projeto, mas foi salvo apenas 1 lâmina, como façoa para"
type textarea "x"
type textarea "comecei o projeto, mas foi salvo apenas 1 lâmina, como façoa para"
type textarea "x"
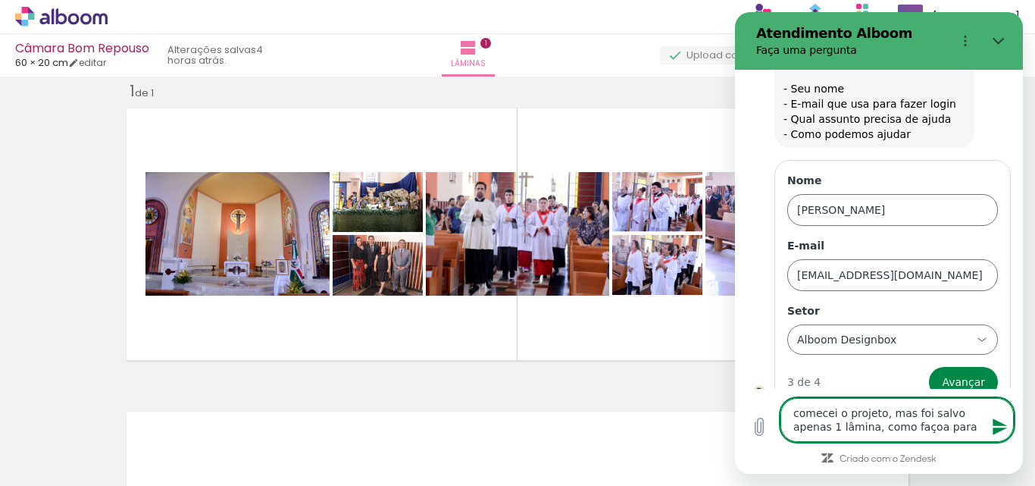
type textarea "comecei o projeto, mas foi salvo apenas 1 lâmina, como façoa para a"
type textarea "x"
type textarea "comecei o projeto, mas foi salvo apenas 1 lâmina, como façoa para ac"
type textarea "x"
type textarea "comecei o projeto, mas foi salvo apenas 1 lâmina, como façoa para acr"
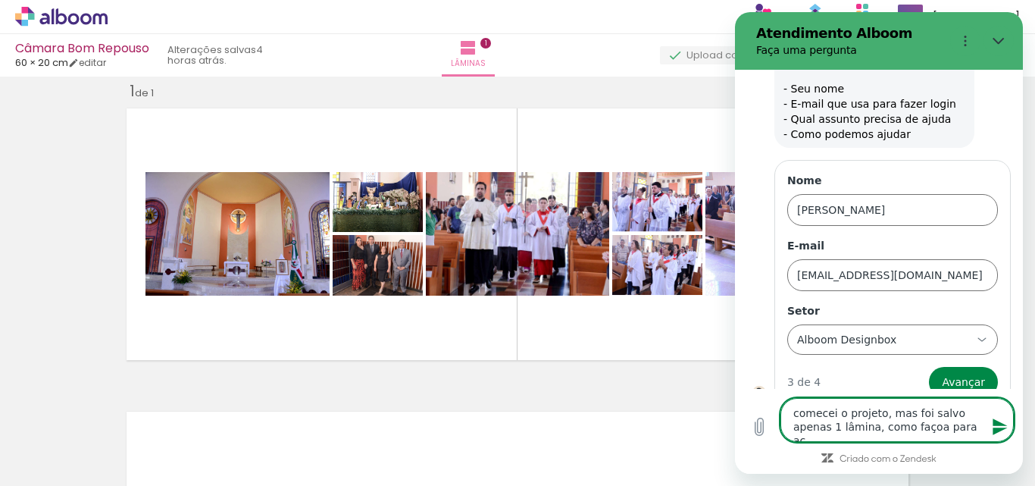
type textarea "x"
type textarea "comecei o projeto, mas foi salvo apenas 1 lâmina, como façoa para acre"
type textarea "x"
type textarea "comecei o projeto, mas foi salvo apenas 1 lâmina, como façoa para acres"
type textarea "x"
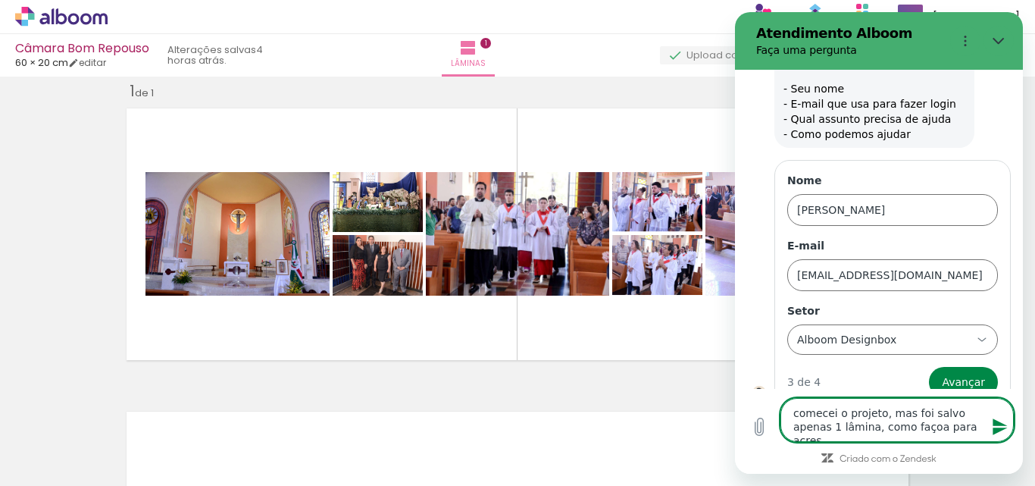
type textarea "comecei o projeto, mas foi salvo apenas 1 lâmina, como façoa para acresc"
type textarea "x"
type textarea "comecei o projeto, mas foi salvo apenas 1 lâmina, como façoa para acresce"
type textarea "x"
type textarea "comecei o projeto, mas foi salvo apenas 1 lâmina, como façoa para acrescen"
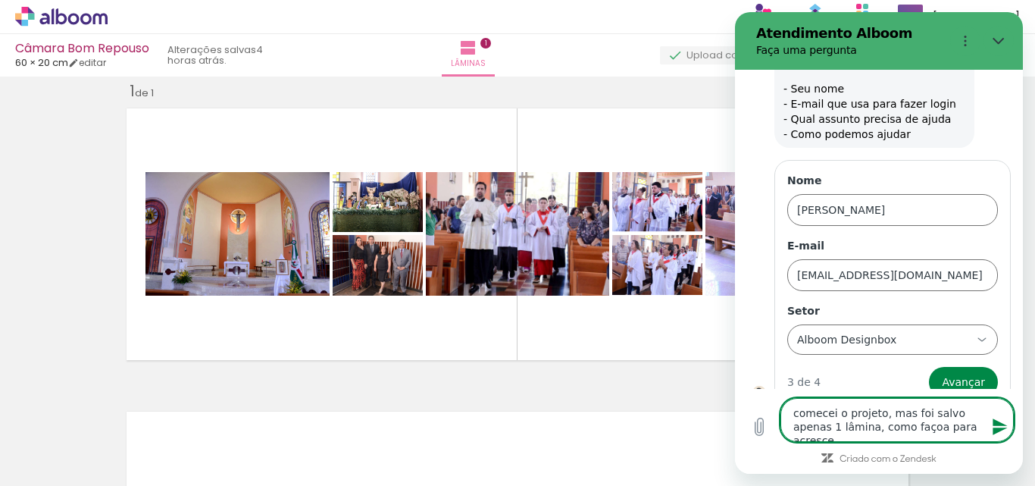
type textarea "x"
type textarea "comecei o projeto, mas foi salvo apenas 1 lâmina, como façoa para acrescent"
type textarea "x"
type textarea "comecei o projeto, mas foi salvo apenas 1 lâmina, como façoa para acrescenta"
type textarea "x"
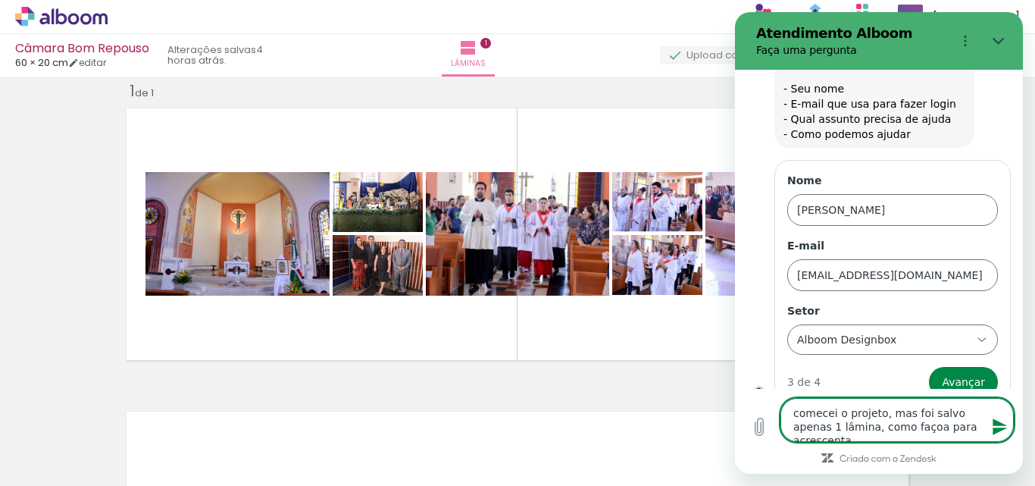
type textarea "comecei o projeto, mas foi salvo apenas 1 lâmina, como façoa para acrescentar"
type textarea "x"
type textarea "comecei o projeto, mas foi salvo apenas 1 lâmina, como façoa para acrescentar"
type textarea "x"
type textarea "comecei o projeto, mas foi salvo apenas 1 lâmina, como façoa para acrescentar l"
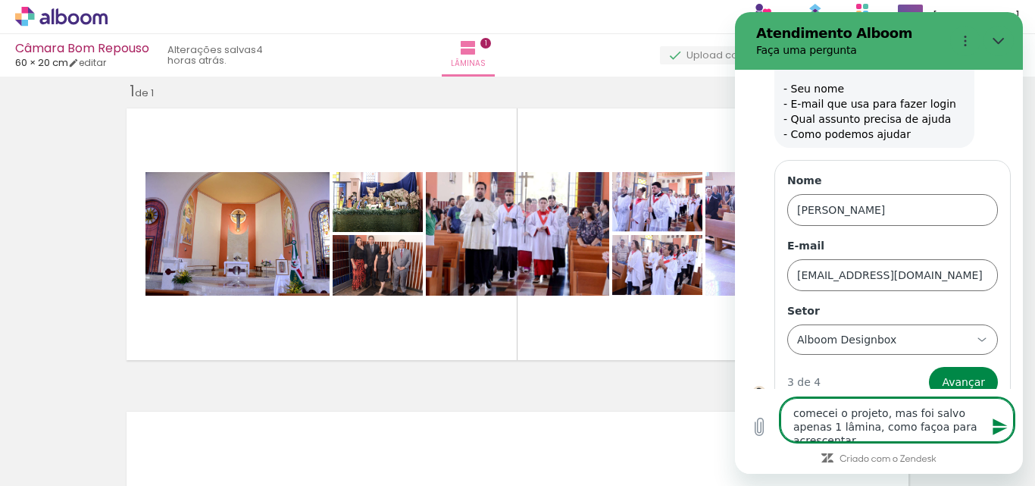
type textarea "x"
type textarea "comecei o projeto, mas foi salvo apenas 1 lâmina, como façoa para acrescentar lâ"
type textarea "x"
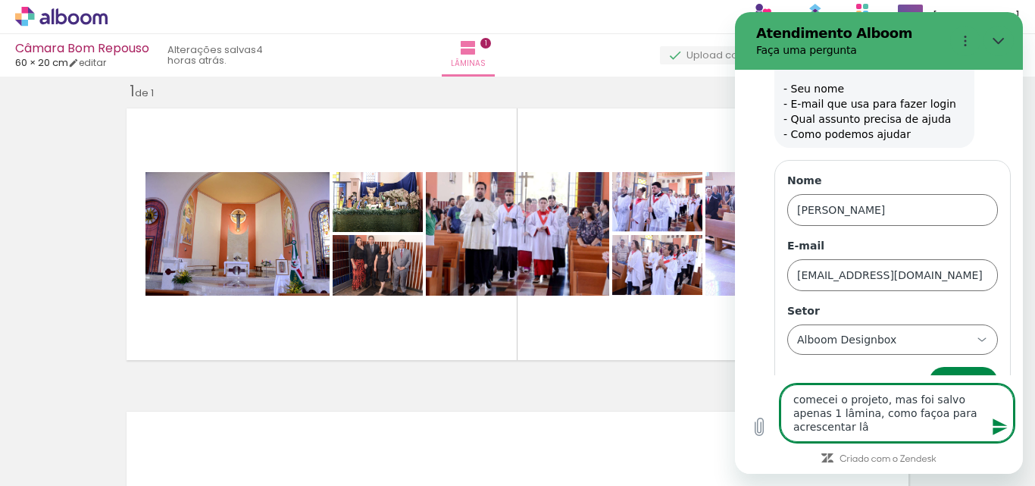
type textarea "comecei o projeto, mas foi salvo apenas 1 lâmina, como façoa para acrescentar l…"
type textarea "x"
type textarea "comecei o projeto, mas foi salvo apenas 1 lâmina, como façoa para acrescentar l…"
type textarea "x"
type textarea "comecei o projeto, mas foi salvo apenas 1 lâmina, como façoa para acrescentar l…"
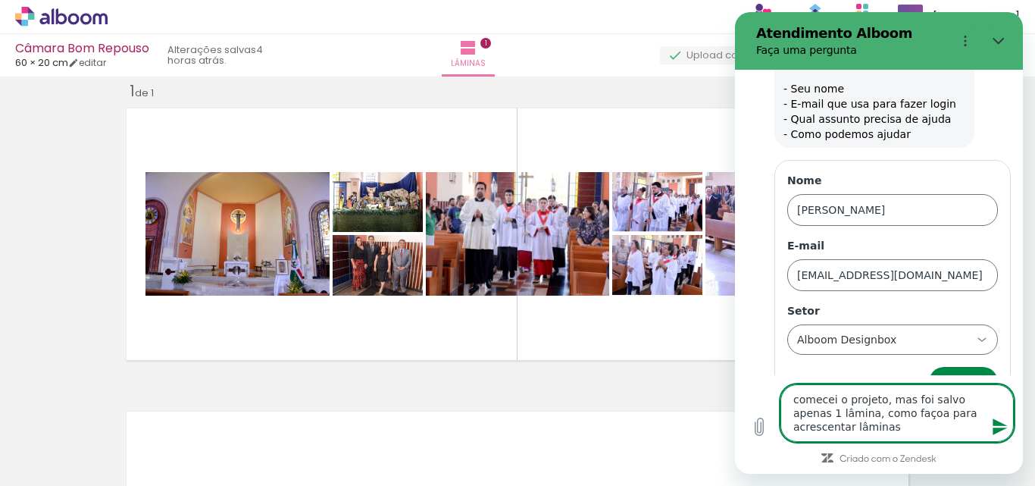
click at [891, 411] on textarea "comecei o projeto, mas foi salvo apenas 1 lâmina, como façoa para acrescentar l…" at bounding box center [896, 413] width 233 height 58
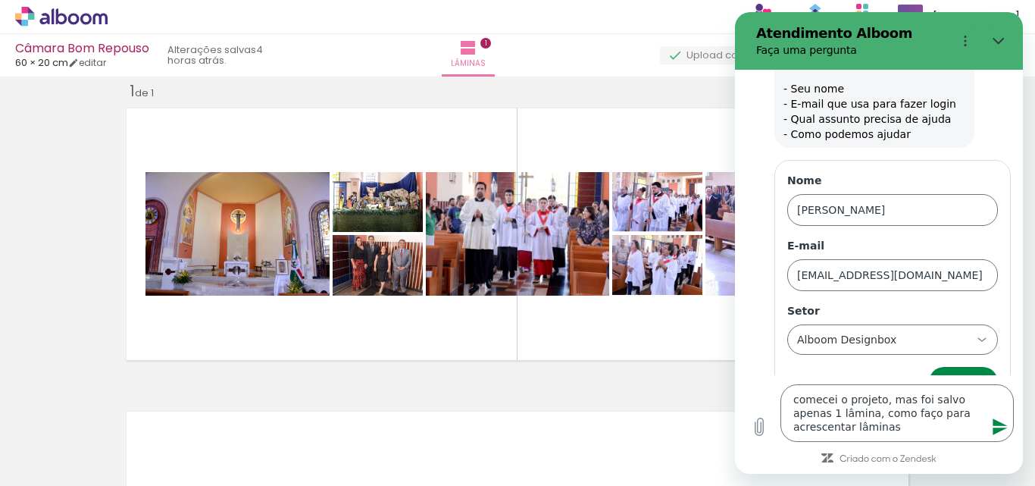
click at [989, 425] on button "Enviar mensagem" at bounding box center [999, 426] width 30 height 30
